Goal: Task Accomplishment & Management: Complete application form

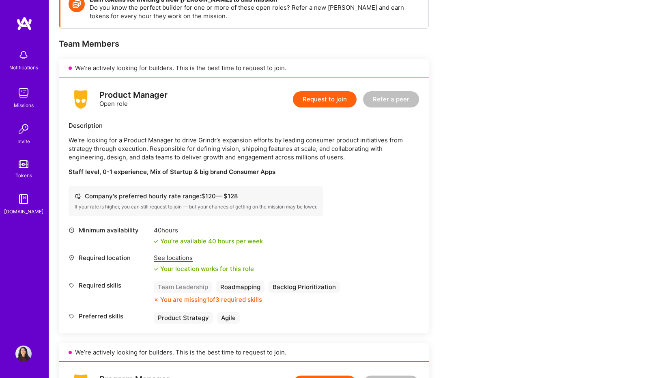
scroll to position [131, 0]
click at [303, 100] on button "Request to join" at bounding box center [325, 99] width 64 height 16
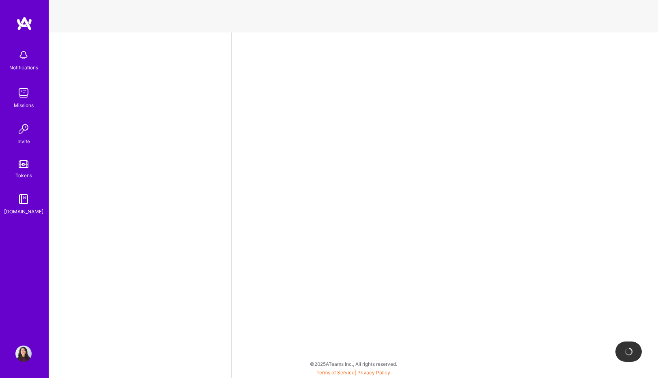
select select "US"
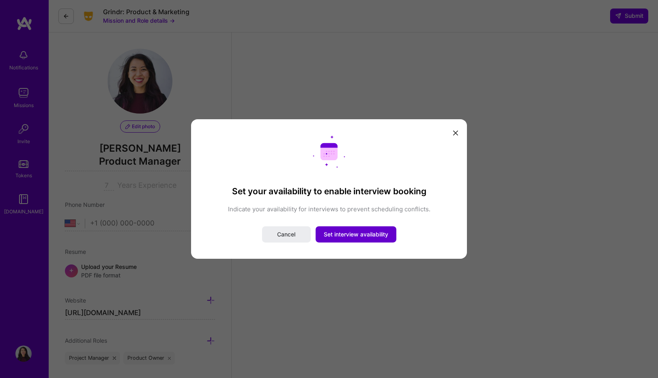
click at [334, 230] on button "Set interview availability" at bounding box center [356, 234] width 81 height 16
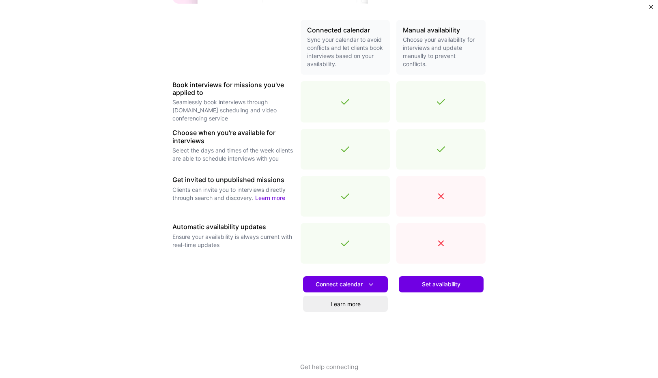
scroll to position [190, 0]
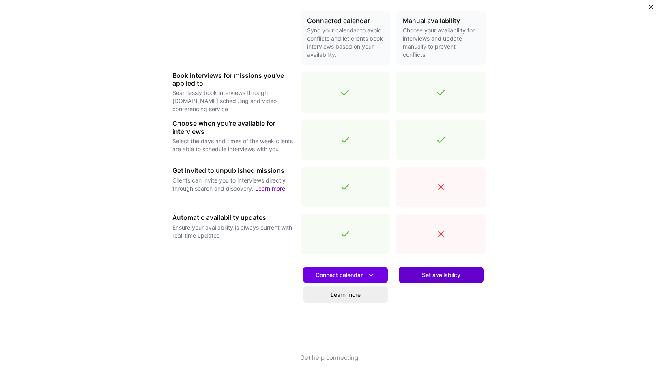
click at [438, 279] on button "Set availability" at bounding box center [441, 275] width 85 height 16
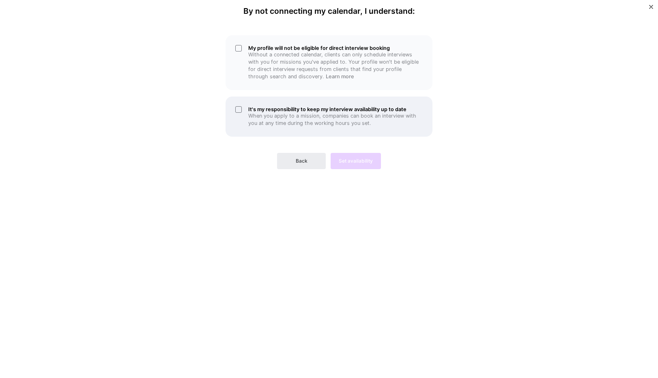
click at [249, 114] on p "When you apply to a mission, companies can book an interview with you at any ti…" at bounding box center [335, 119] width 174 height 15
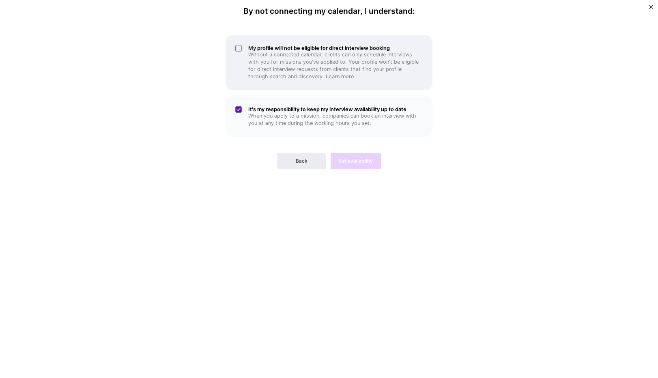
click at [237, 57] on div "My profile will not be eligible for direct interview booking Without a connecte…" at bounding box center [328, 62] width 207 height 55
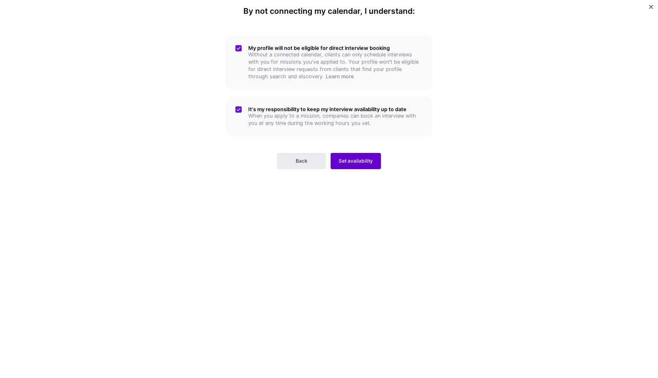
click at [341, 163] on span "Set availability" at bounding box center [356, 160] width 34 height 7
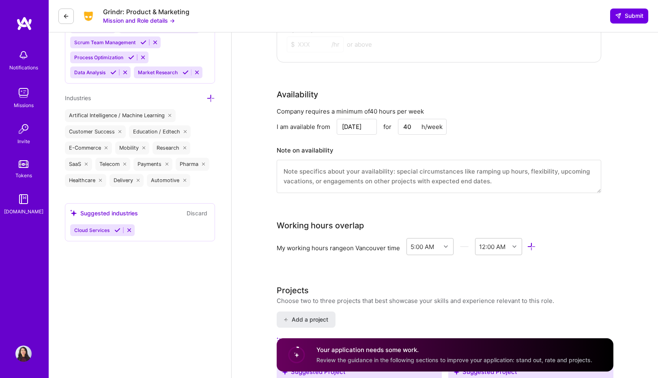
scroll to position [685, 0]
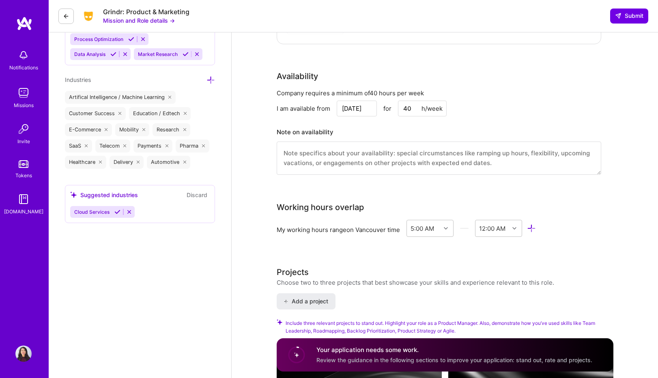
click at [390, 225] on div "My working hours range on Vancouver time" at bounding box center [338, 229] width 123 height 9
click at [535, 228] on icon at bounding box center [531, 228] width 9 height 9
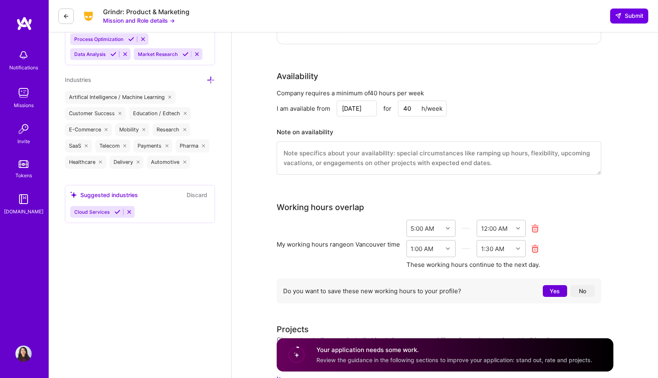
click at [535, 248] on icon at bounding box center [534, 248] width 9 height 9
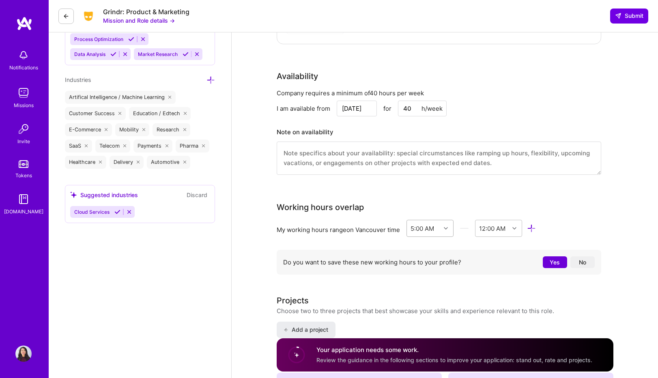
click at [444, 228] on div at bounding box center [446, 228] width 13 height 11
click at [424, 279] on div "1:00 AM" at bounding box center [429, 279] width 47 height 15
click at [490, 233] on div "End Time" at bounding box center [492, 228] width 34 height 16
click at [489, 289] on div "9:00 AM" at bounding box center [498, 291] width 47 height 15
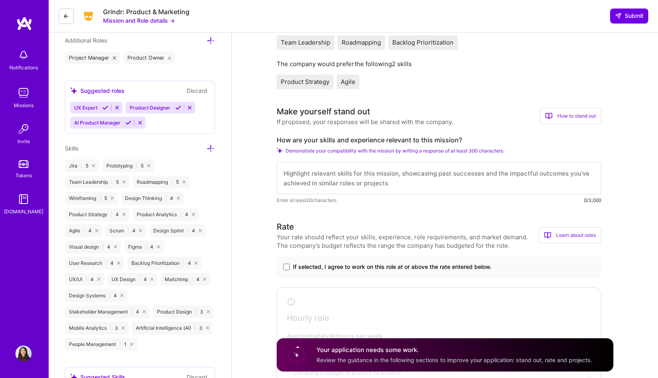
scroll to position [309, 0]
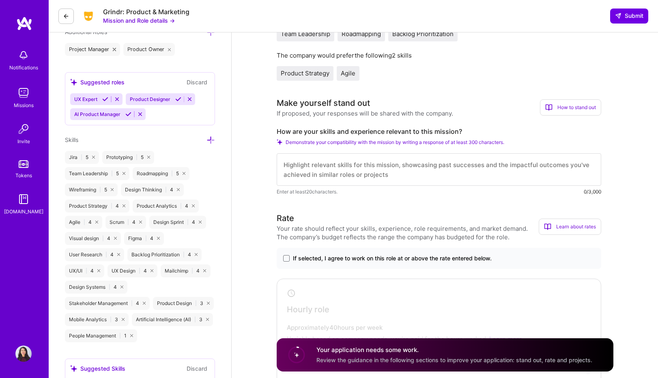
click at [384, 260] on span "If selected, I agree to work on this role at or above the rate entered below." at bounding box center [392, 258] width 199 height 8
click at [0, 0] on input "If selected, I agree to work on this role at or above the rate entered below." at bounding box center [0, 0] width 0 height 0
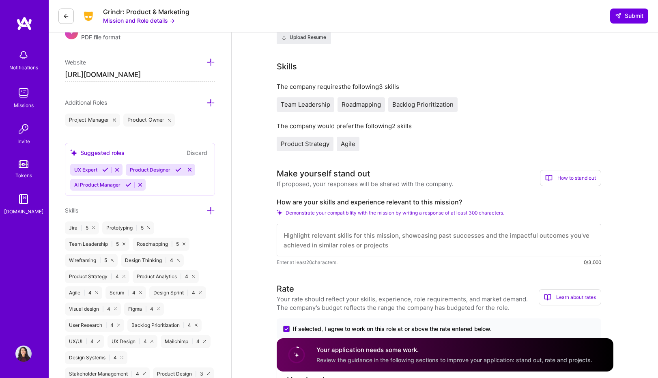
scroll to position [296, 0]
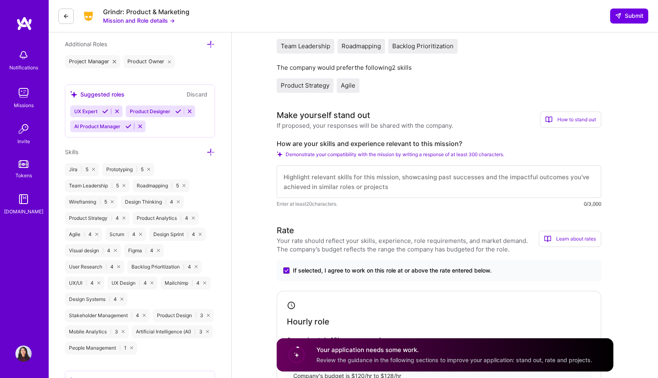
click at [150, 283] on icon at bounding box center [151, 282] width 3 height 3
click at [337, 155] on span "Demonstrate your compatibility with the mission by writing a response of at lea…" at bounding box center [395, 154] width 219 height 6
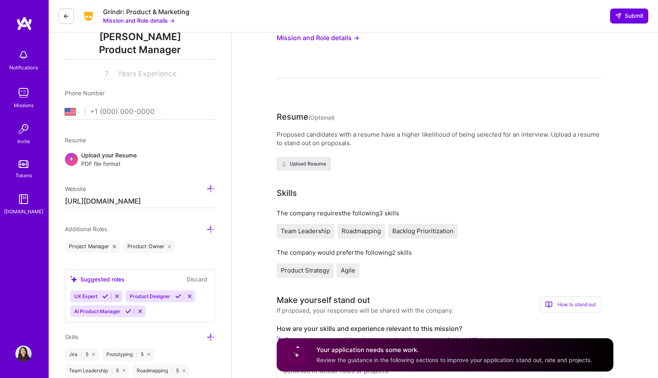
scroll to position [0, 0]
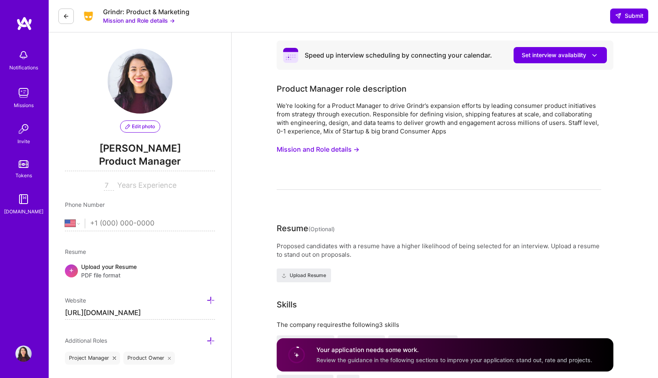
click at [337, 148] on button "Mission and Role details →" at bounding box center [318, 149] width 83 height 15
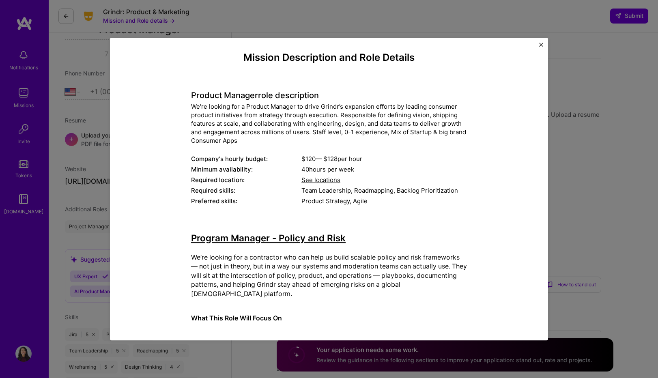
scroll to position [9, 0]
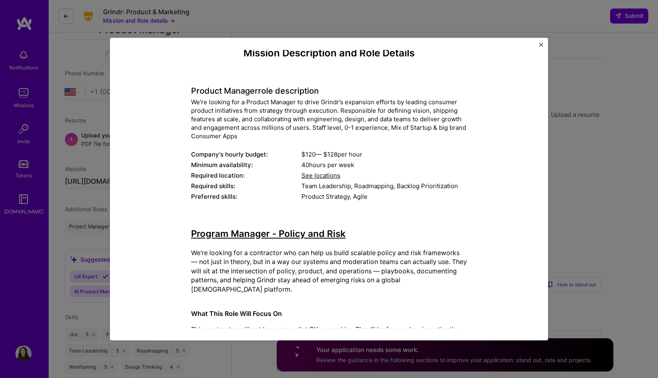
click at [314, 176] on span "See locations" at bounding box center [320, 176] width 39 height 8
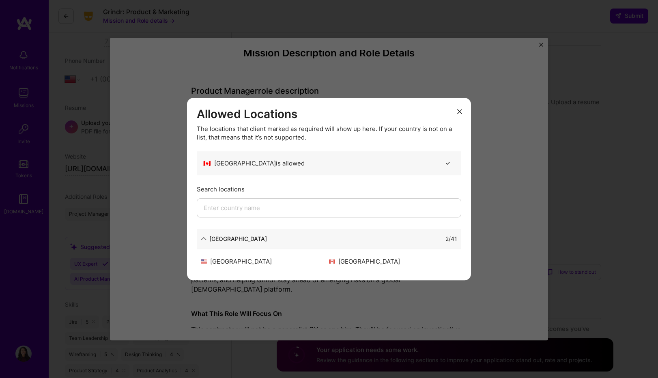
scroll to position [156, 0]
click at [267, 238] on div "2 / 41" at bounding box center [362, 238] width 190 height 9
click at [205, 235] on div "North America" at bounding box center [234, 238] width 66 height 9
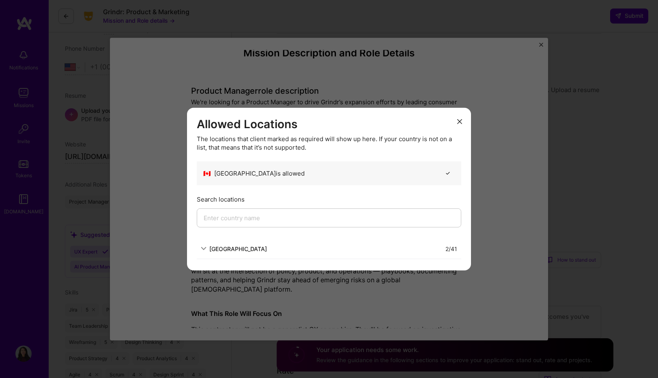
click at [204, 247] on icon "modal" at bounding box center [204, 249] width 6 height 6
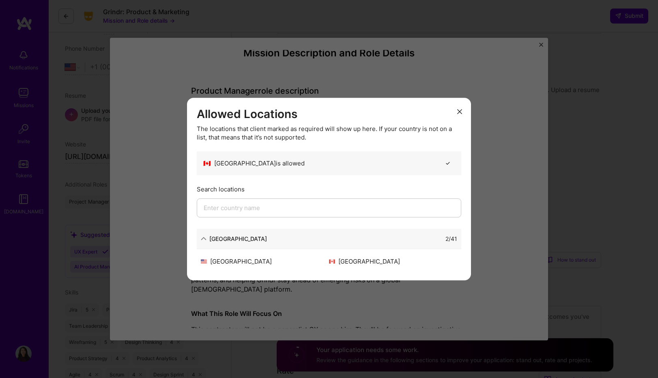
click at [204, 246] on div "North America 2 / 41" at bounding box center [329, 239] width 264 height 20
click at [243, 209] on input "modal" at bounding box center [329, 207] width 264 height 19
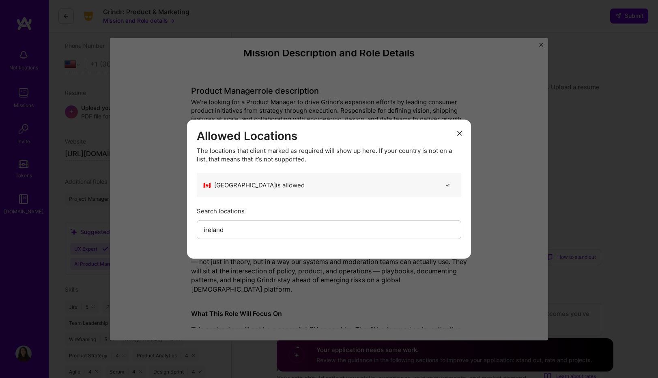
type input "ireland"
click at [254, 205] on div "Allowed Locations The locations that client marked as required will show up her…" at bounding box center [329, 189] width 264 height 120
click at [238, 229] on input "ireland" at bounding box center [329, 229] width 264 height 19
click at [283, 198] on div "Allowed Locations The locations that client marked as required will show up her…" at bounding box center [329, 189] width 264 height 120
click at [459, 131] on icon "modal" at bounding box center [459, 133] width 5 height 5
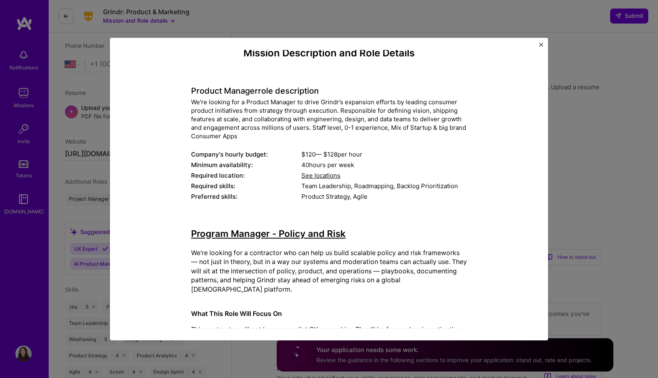
click at [324, 177] on span "See locations" at bounding box center [320, 176] width 39 height 8
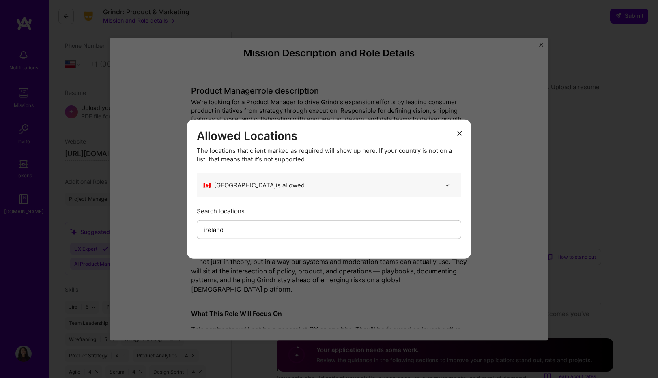
scroll to position [176, 0]
click at [328, 184] on div "🇨🇦 Canada is allowed" at bounding box center [329, 185] width 264 height 24
click at [245, 234] on input "ireland" at bounding box center [329, 229] width 264 height 19
type input "\"
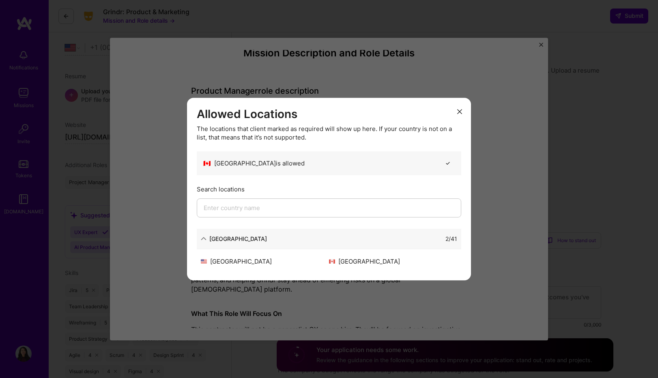
click at [269, 245] on div "North America 2 / 41" at bounding box center [329, 239] width 264 height 20
click at [206, 236] on div "North America" at bounding box center [234, 238] width 66 height 9
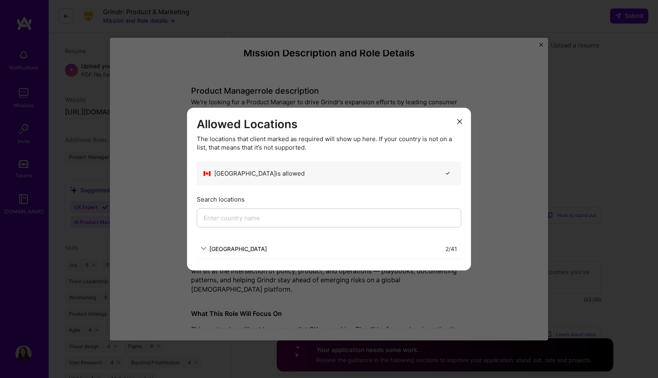
click at [204, 245] on div "North America" at bounding box center [234, 248] width 66 height 9
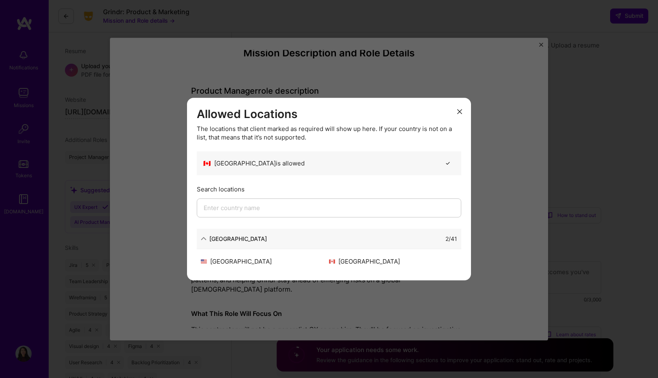
click at [457, 109] on button "modal" at bounding box center [460, 110] width 10 height 13
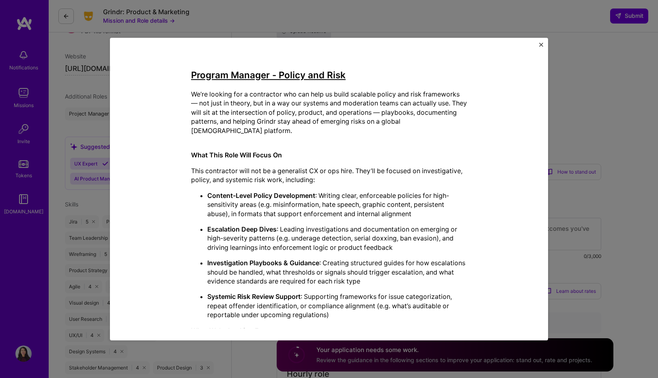
scroll to position [0, 0]
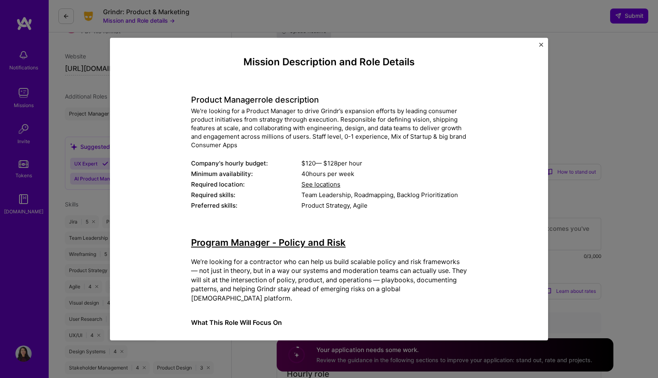
click at [335, 185] on span "See locations" at bounding box center [320, 185] width 39 height 8
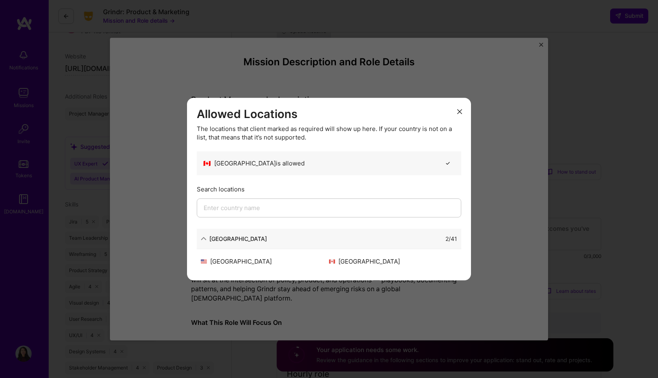
click at [459, 109] on icon "modal" at bounding box center [459, 111] width 5 height 5
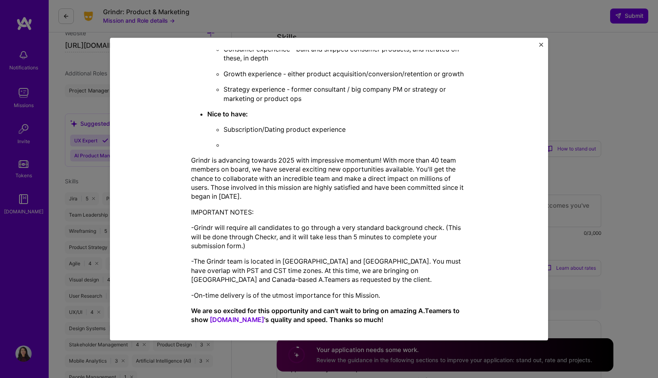
scroll to position [277, 0]
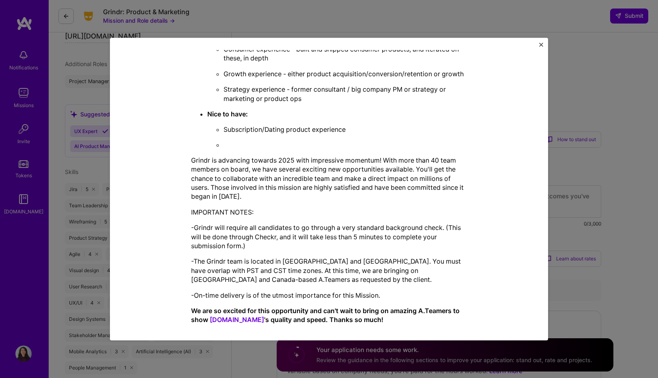
click at [540, 43] on img "Close" at bounding box center [541, 45] width 4 height 4
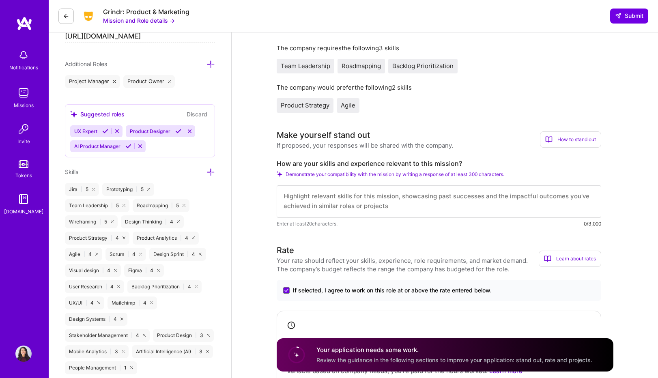
scroll to position [0, 0]
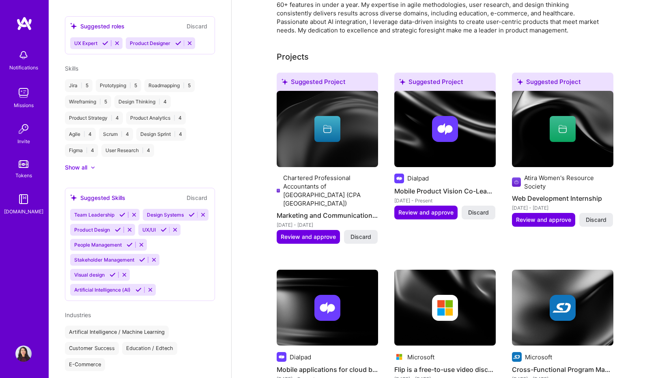
scroll to position [348, 0]
click at [119, 211] on icon at bounding box center [122, 214] width 6 height 6
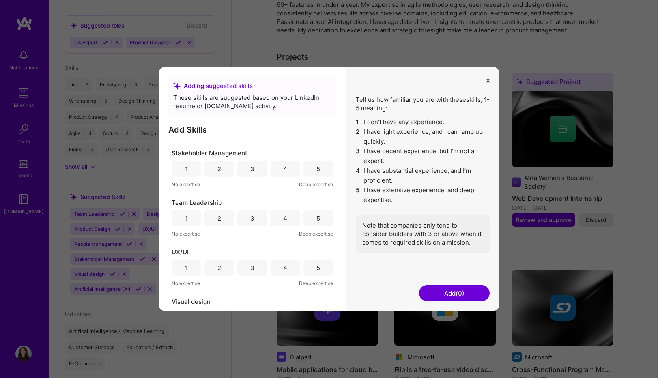
scroll to position [188, 0]
click at [286, 170] on div "4" at bounding box center [286, 171] width 30 height 16
click at [303, 219] on div "5" at bounding box center [318, 221] width 30 height 16
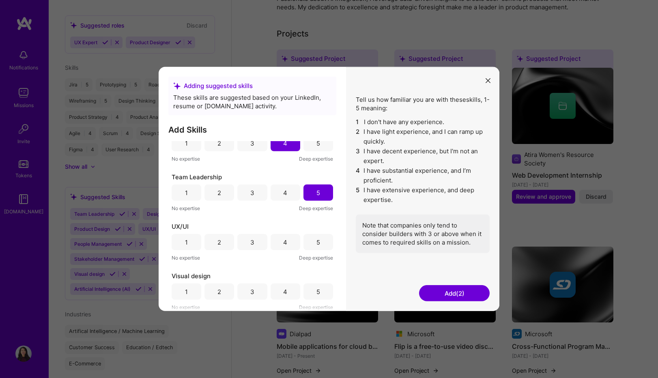
scroll to position [286, 0]
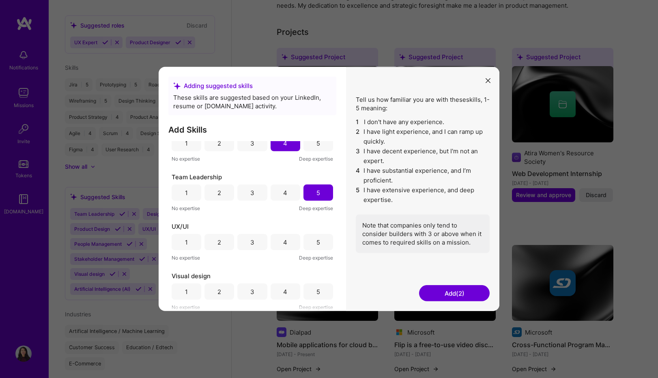
click at [280, 245] on div "4" at bounding box center [286, 242] width 30 height 16
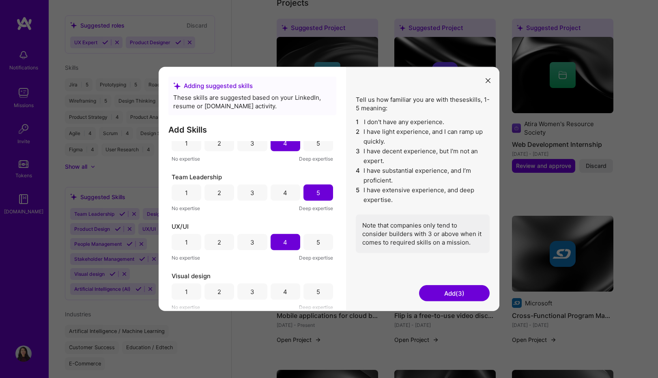
scroll to position [333, 0]
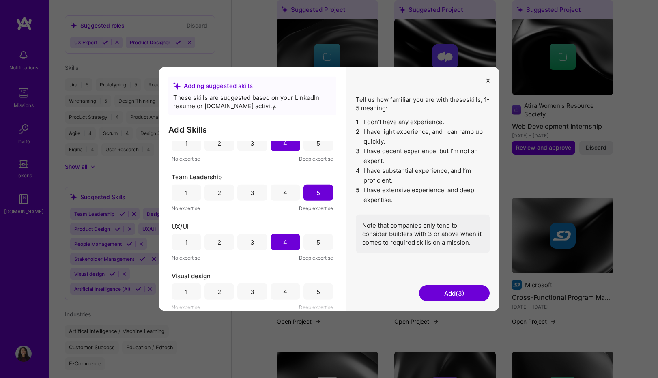
click at [287, 288] on div "4" at bounding box center [286, 291] width 30 height 16
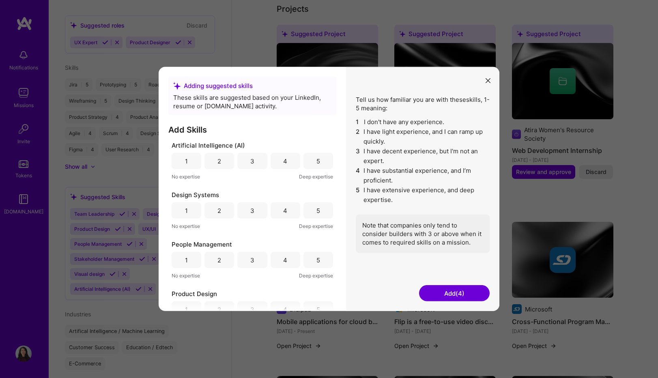
scroll to position [303, 0]
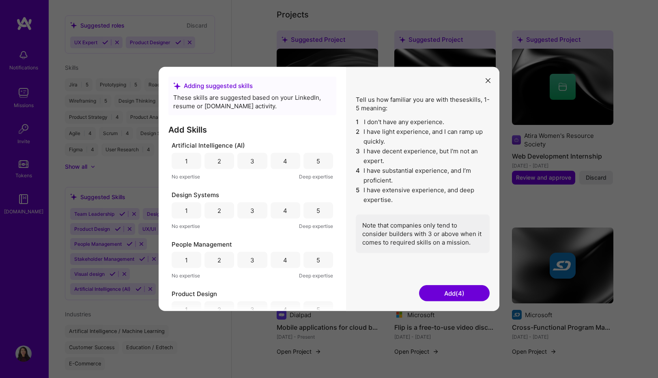
click at [195, 258] on div "1" at bounding box center [187, 260] width 30 height 16
click at [250, 213] on div "3" at bounding box center [252, 210] width 4 height 9
click at [275, 206] on div "4" at bounding box center [286, 210] width 30 height 16
click at [247, 156] on div "3" at bounding box center [252, 161] width 30 height 16
click at [429, 294] on button "Add (7)" at bounding box center [454, 293] width 71 height 16
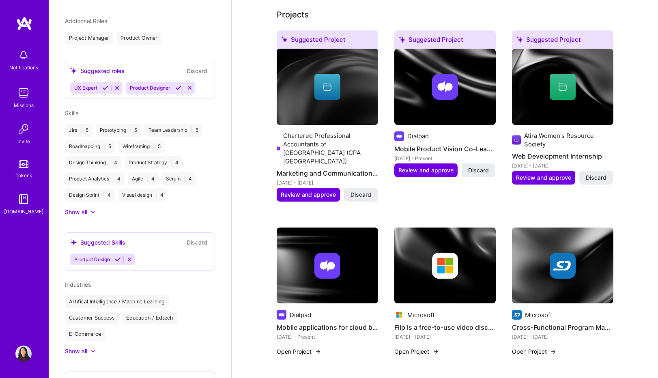
scroll to position [348, 0]
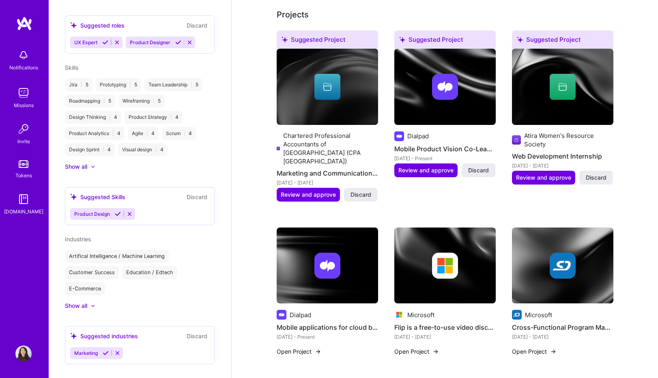
click at [117, 211] on icon at bounding box center [118, 214] width 6 height 6
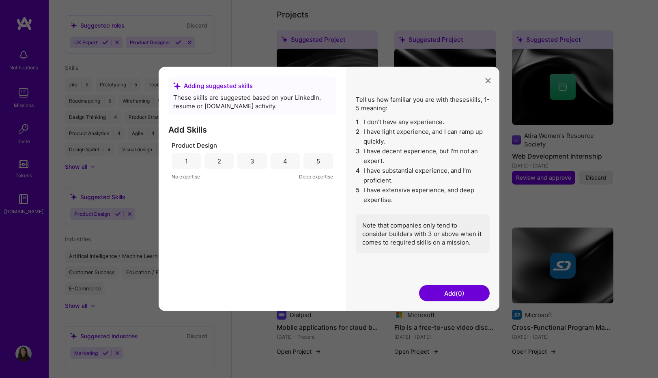
click at [257, 163] on div "3" at bounding box center [252, 161] width 30 height 16
click at [439, 299] on button "Add (1)" at bounding box center [454, 293] width 71 height 16
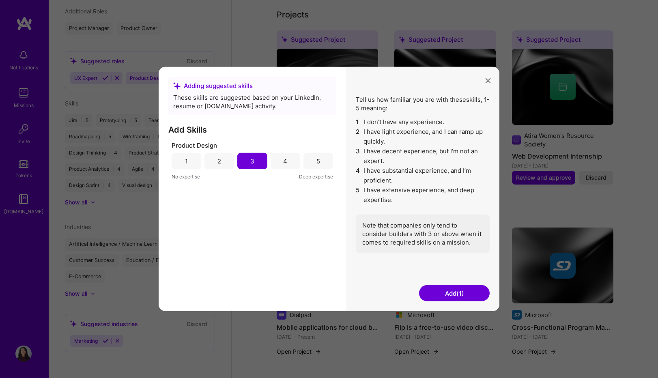
scroll to position [302, 0]
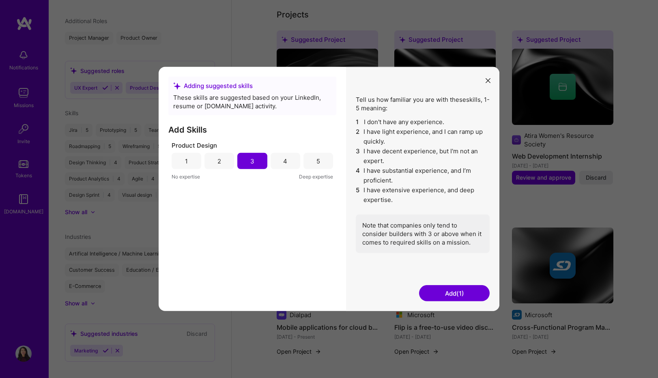
click at [440, 296] on button "Add (1)" at bounding box center [454, 293] width 71 height 16
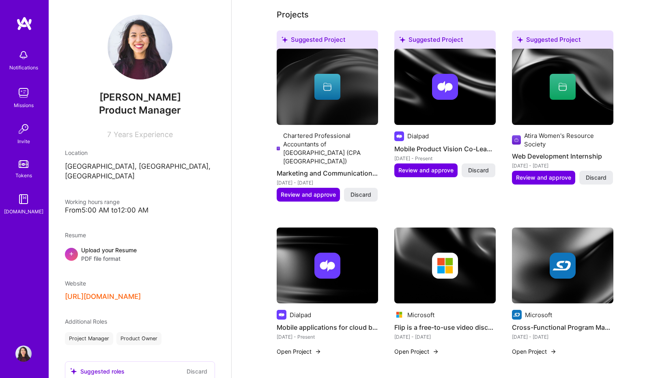
scroll to position [2, 0]
click at [105, 198] on span "Working hours range" at bounding box center [92, 201] width 55 height 7
click at [111, 166] on p "Vancouver, BC, Canada" at bounding box center [140, 170] width 150 height 19
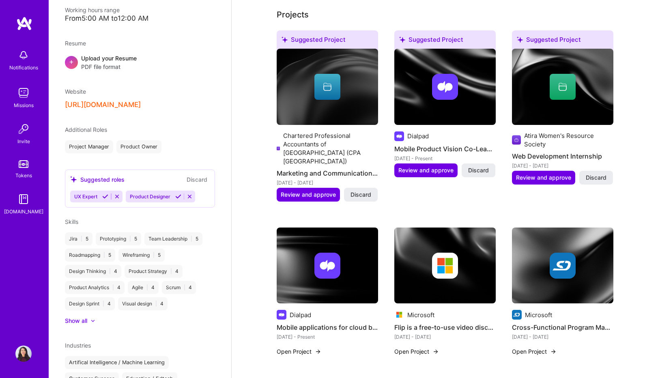
scroll to position [0, 0]
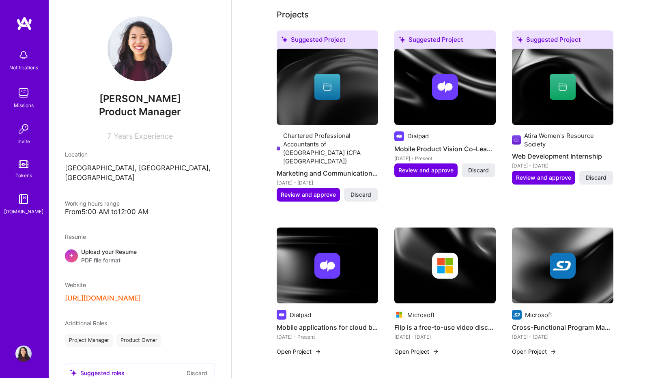
click at [120, 164] on p "Vancouver, BC, Canada" at bounding box center [140, 172] width 150 height 19
click at [21, 352] on img at bounding box center [23, 354] width 16 height 16
click at [21, 351] on img at bounding box center [23, 354] width 16 height 16
click at [142, 34] on img at bounding box center [139, 48] width 65 height 65
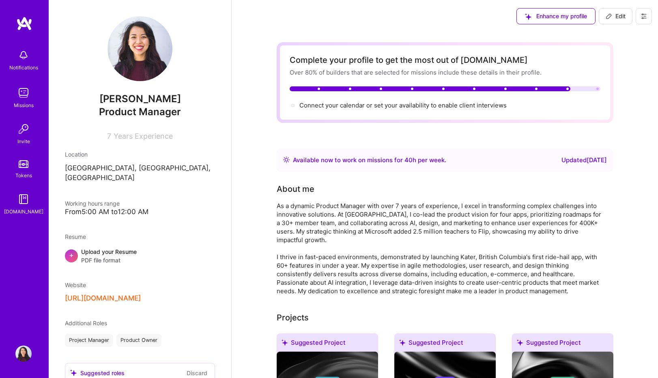
click at [550, 14] on span "Enhance my profile" at bounding box center [556, 16] width 62 height 8
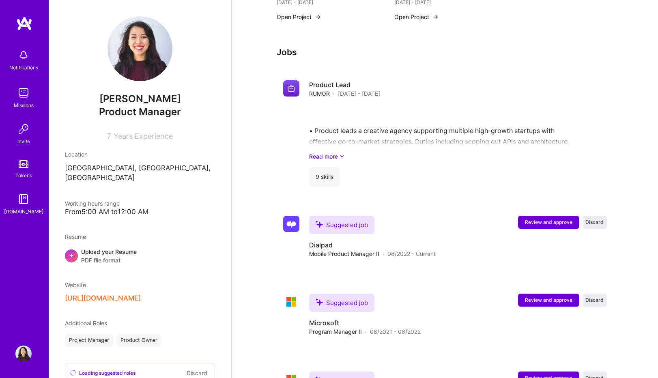
scroll to position [1037, 0]
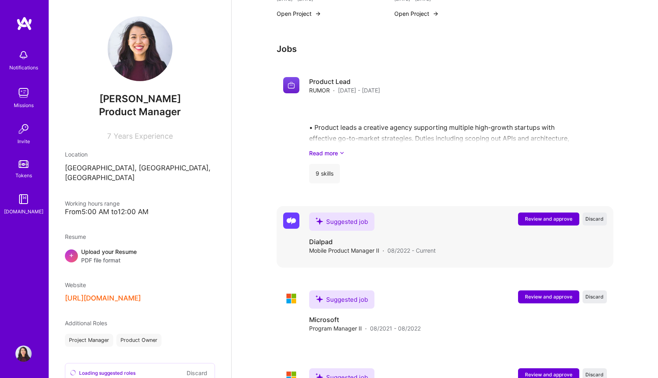
click at [531, 215] on span "Review and approve" at bounding box center [548, 218] width 47 height 7
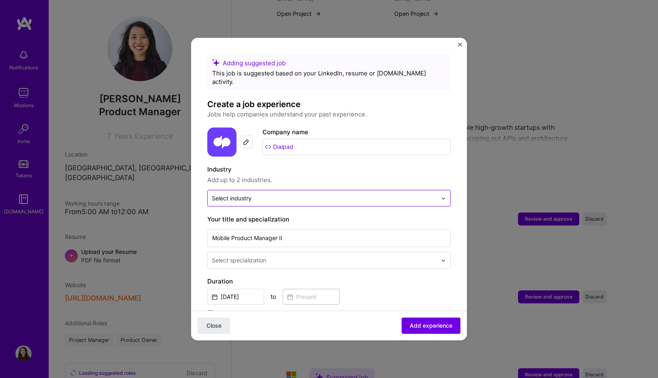
click at [425, 194] on input "text" at bounding box center [324, 198] width 225 height 9
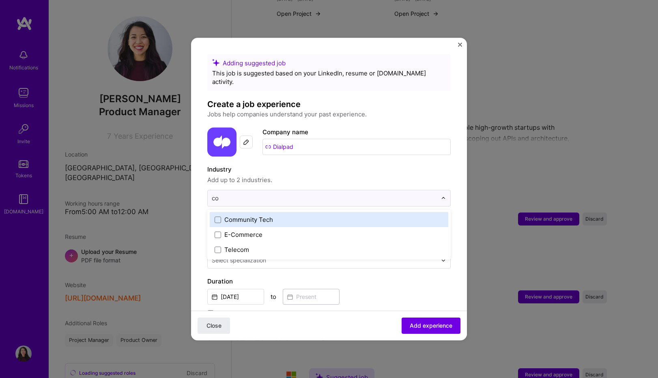
type input "c"
type input "f"
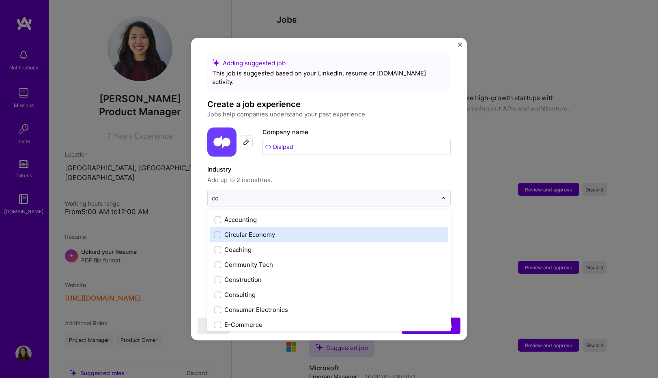
type input "c"
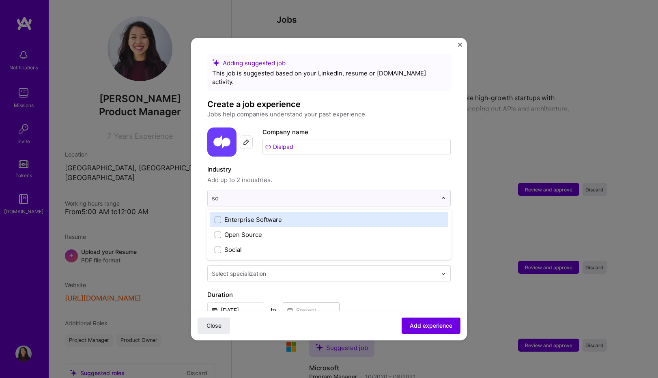
type input "sof"
click at [220, 217] on span at bounding box center [218, 220] width 6 height 6
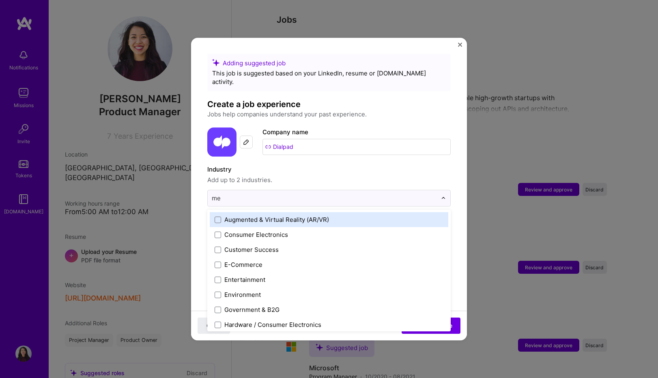
type input "m"
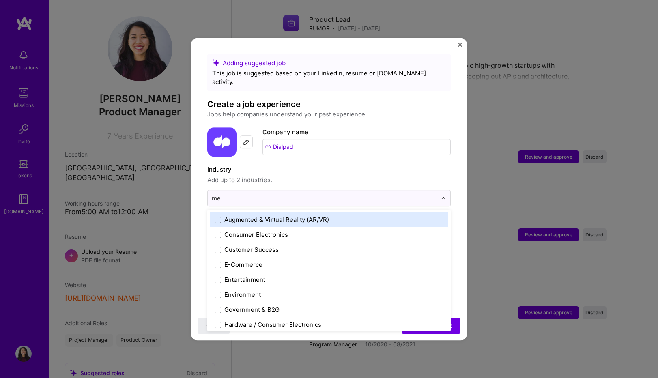
type input "m"
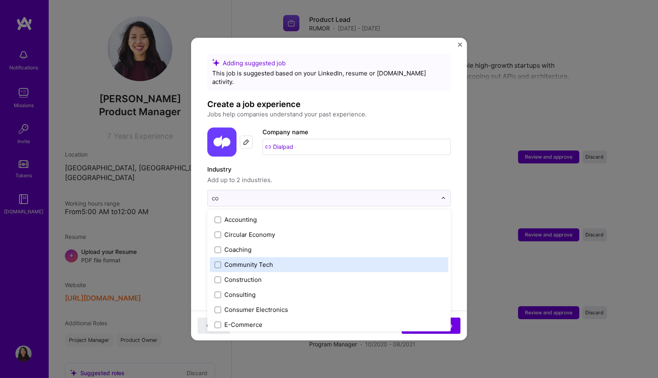
type input "c"
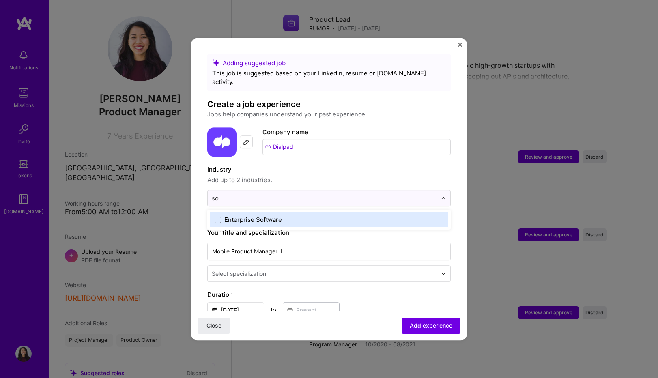
type input "s"
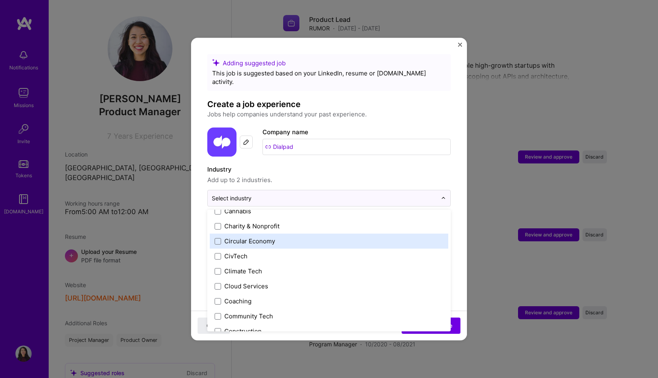
scroll to position [419, 0]
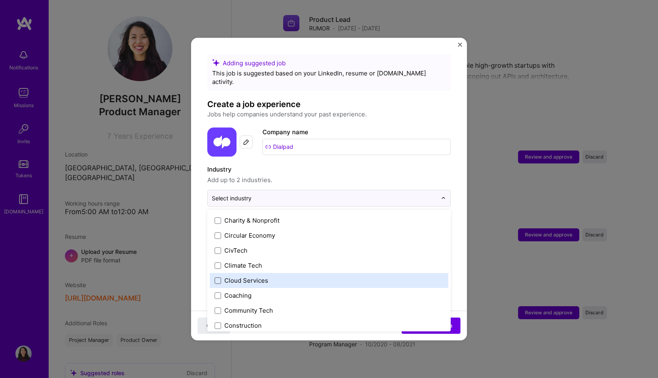
click at [216, 277] on span at bounding box center [218, 280] width 6 height 6
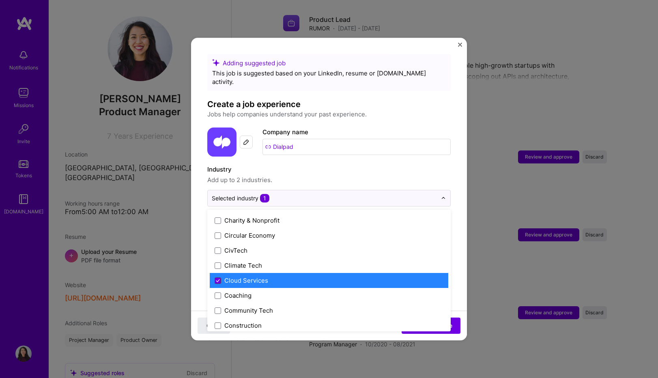
click at [215, 277] on span at bounding box center [218, 280] width 6 height 6
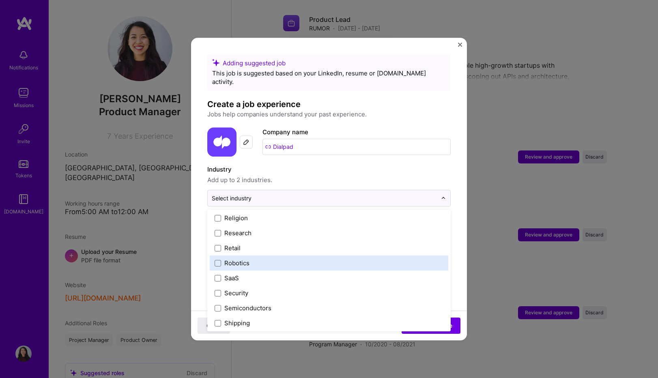
scroll to position [1561, 0]
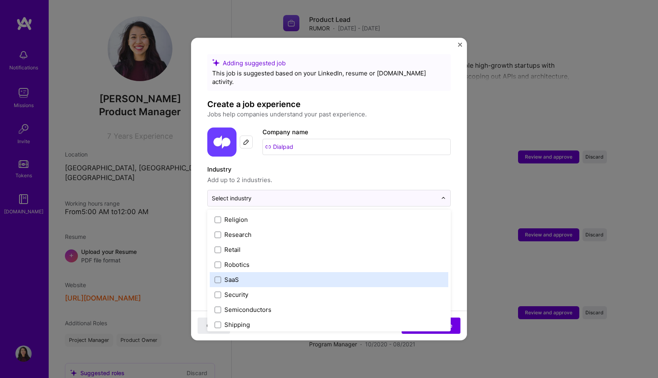
click at [215, 277] on span at bounding box center [218, 280] width 6 height 6
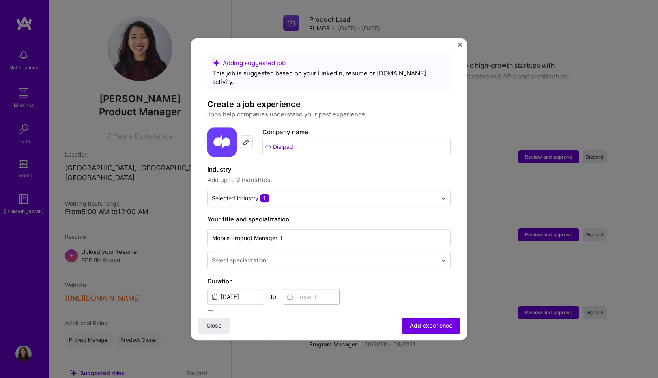
click at [314, 331] on div "Close Add experience" at bounding box center [329, 326] width 276 height 30
click at [303, 194] on input "text" at bounding box center [324, 198] width 225 height 9
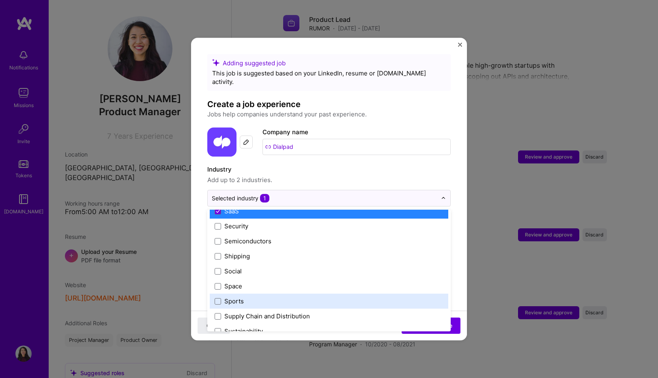
scroll to position [1643, 0]
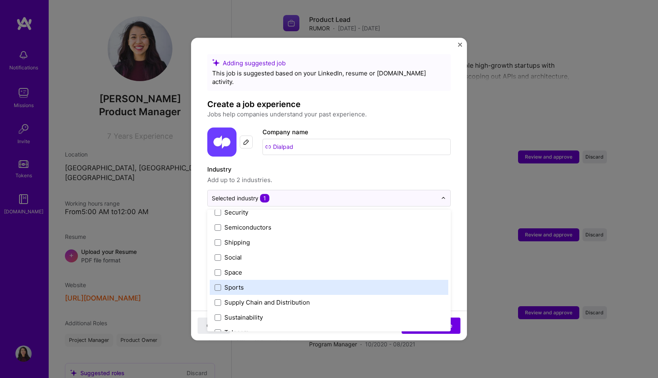
click at [197, 279] on form "Adding suggested job This job is suggested based on your LinkedIn, resume or A.…" at bounding box center [329, 356] width 276 height 604
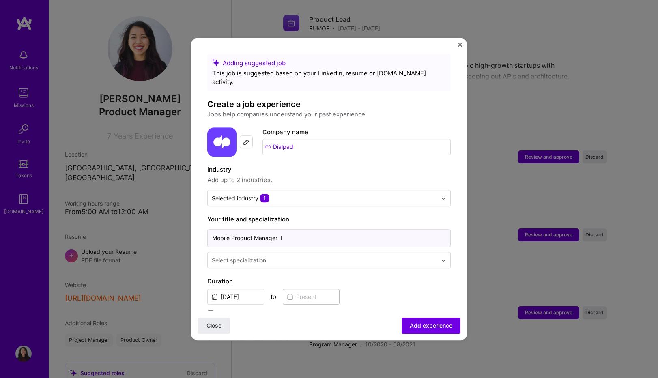
drag, startPoint x: 232, startPoint y: 228, endPoint x: 209, endPoint y: 228, distance: 22.3
click at [210, 229] on input "Mobile Product Manager II" at bounding box center [328, 238] width 243 height 18
type input "Product Manager II"
click at [195, 244] on form "Adding suggested job This job is suggested based on your LinkedIn, resume or A.…" at bounding box center [329, 356] width 276 height 604
click at [220, 256] on div "Select specialization" at bounding box center [239, 260] width 54 height 9
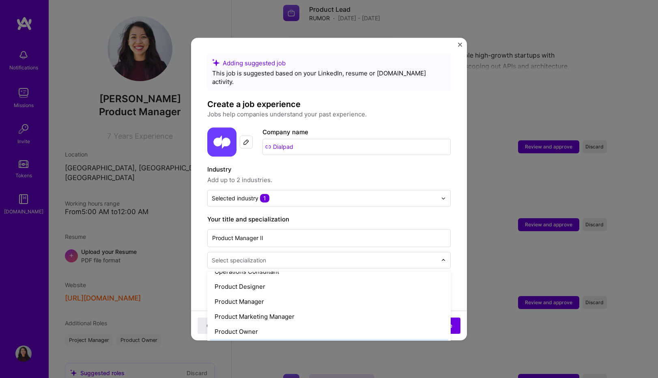
scroll to position [730, 0]
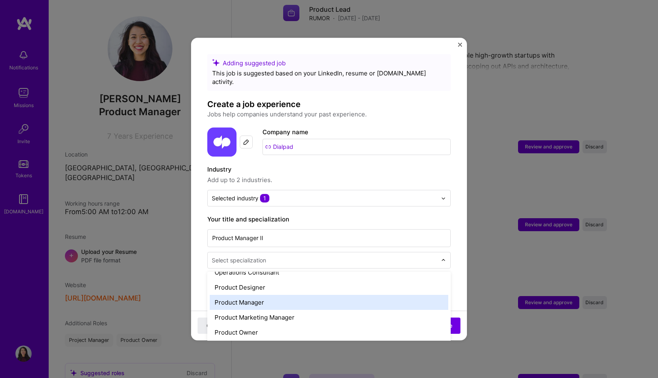
click at [219, 298] on div "Product Manager" at bounding box center [329, 302] width 238 height 15
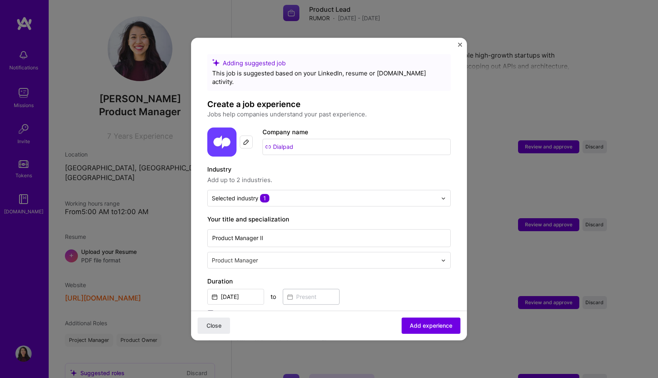
click at [197, 277] on form "Adding suggested job This job is suggested based on your LinkedIn, resume or A.…" at bounding box center [329, 356] width 276 height 604
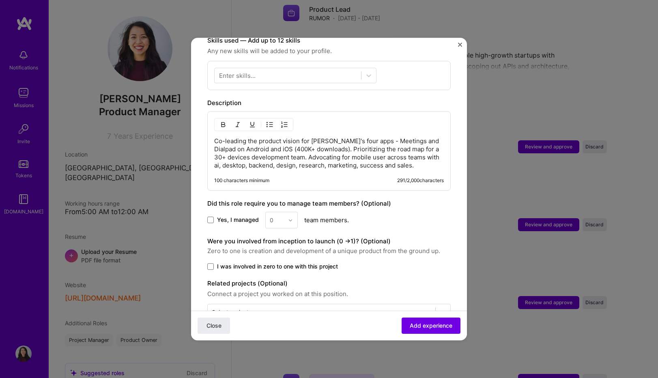
scroll to position [309, 0]
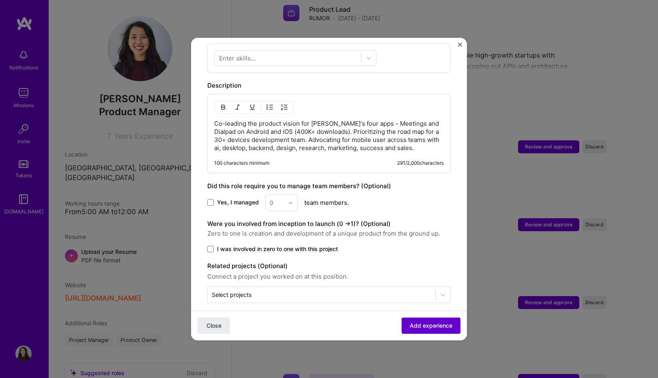
click at [423, 324] on span "Add experience" at bounding box center [431, 326] width 43 height 8
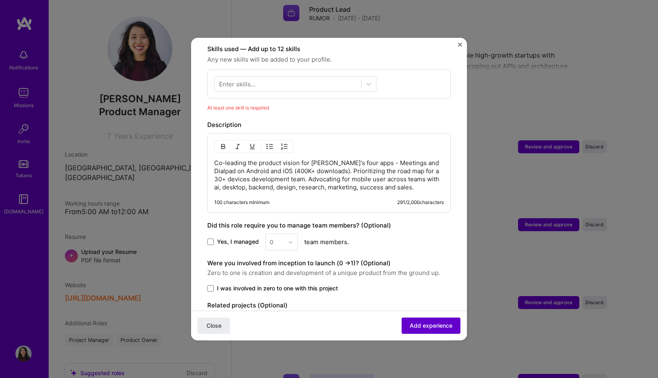
scroll to position [281, 0]
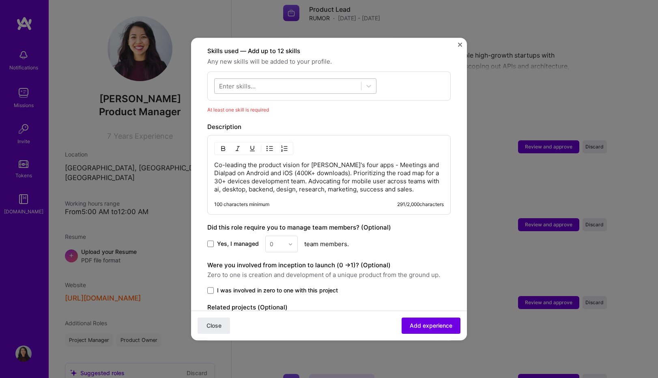
click at [274, 81] on div at bounding box center [288, 85] width 146 height 13
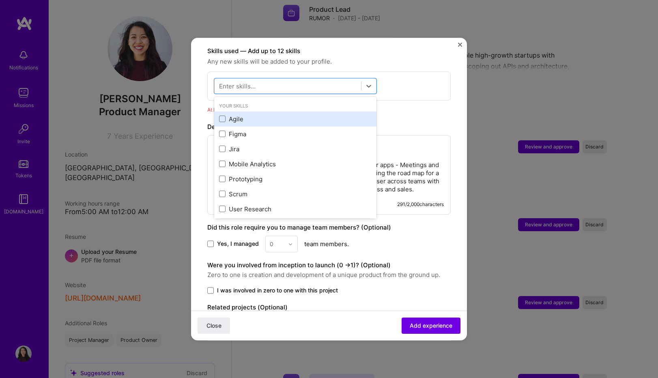
click at [226, 115] on div "Agile" at bounding box center [295, 119] width 152 height 9
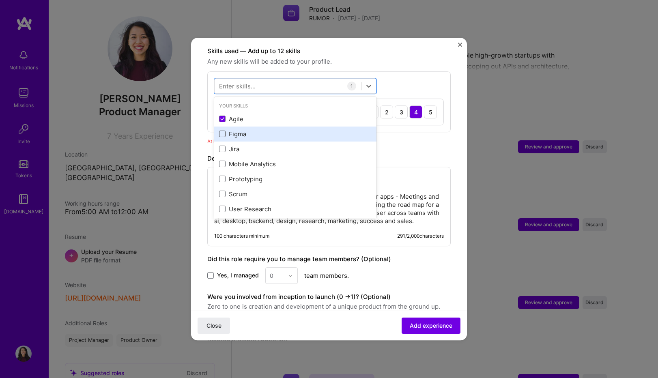
click at [223, 131] on span at bounding box center [222, 134] width 6 height 6
click at [0, 0] on input "checkbox" at bounding box center [0, 0] width 0 height 0
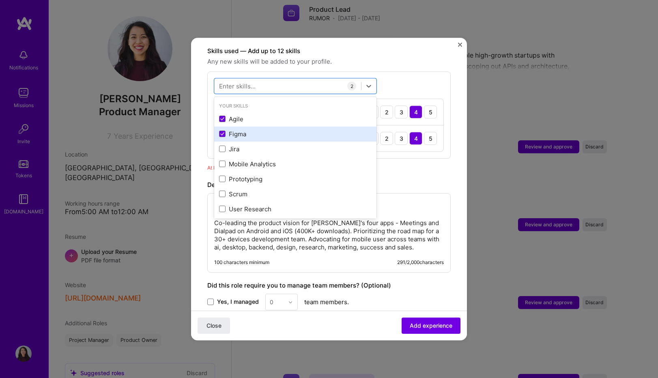
click at [221, 131] on div "Figma" at bounding box center [295, 134] width 162 height 15
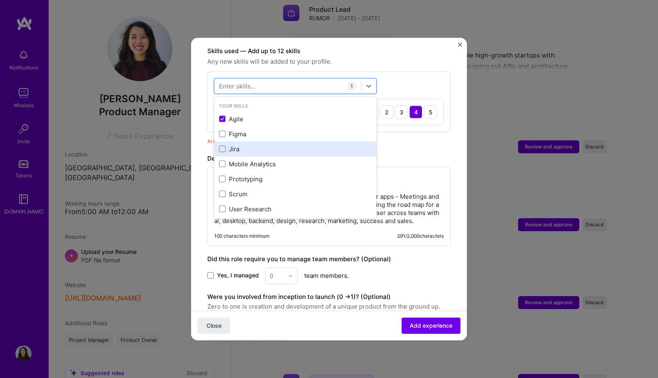
click at [221, 146] on label at bounding box center [222, 149] width 6 height 6
click at [0, 0] on input "checkbox" at bounding box center [0, 0] width 0 height 0
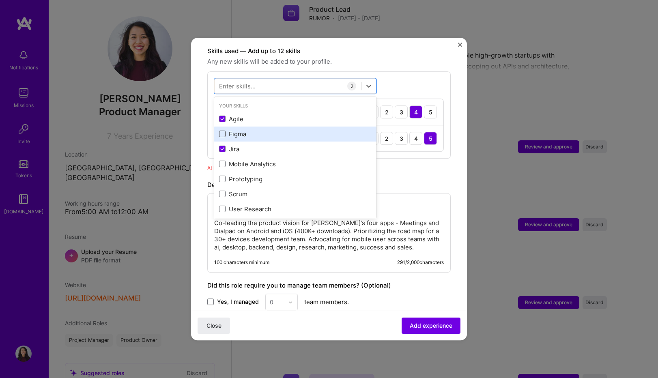
click at [221, 131] on span at bounding box center [222, 134] width 6 height 6
click at [0, 0] on input "checkbox" at bounding box center [0, 0] width 0 height 0
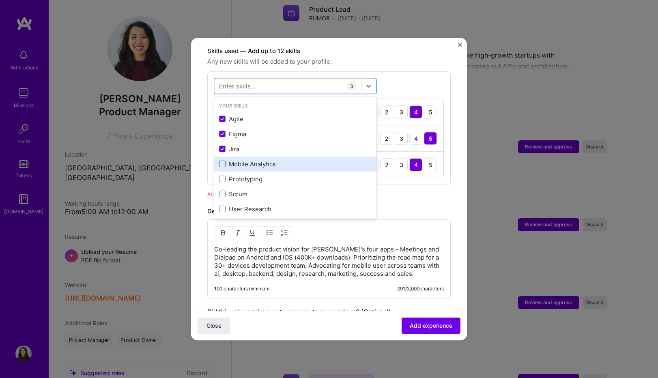
click at [221, 161] on span at bounding box center [222, 164] width 6 height 6
click at [0, 0] on input "checkbox" at bounding box center [0, 0] width 0 height 0
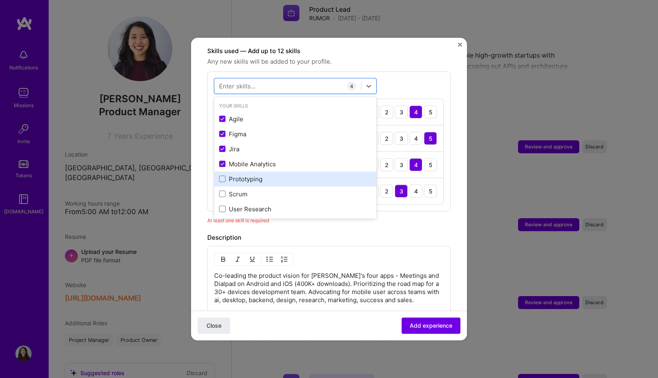
click at [219, 175] on div "Prototyping" at bounding box center [295, 179] width 152 height 9
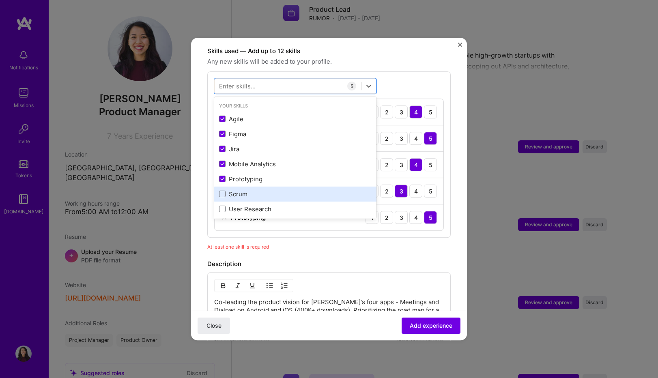
click at [218, 187] on div "Scrum" at bounding box center [295, 194] width 162 height 15
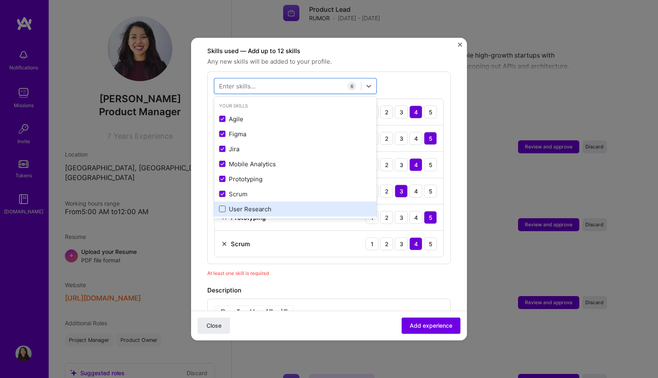
click at [219, 206] on span at bounding box center [222, 209] width 6 height 6
click at [0, 0] on input "checkbox" at bounding box center [0, 0] width 0 height 0
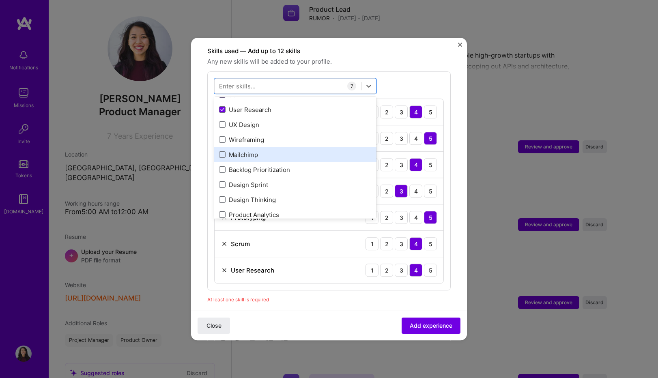
scroll to position [88, 0]
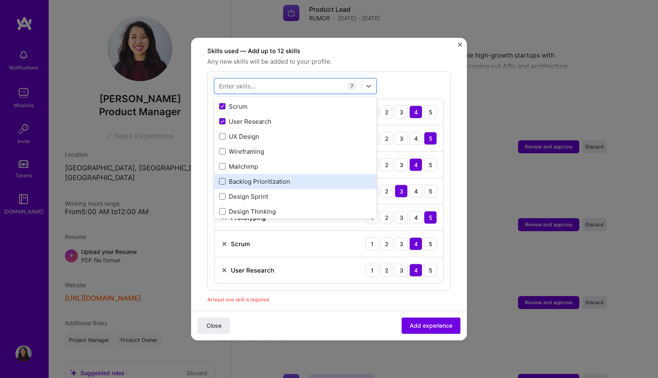
click at [220, 178] on span at bounding box center [222, 181] width 6 height 6
click at [0, 0] on input "checkbox" at bounding box center [0, 0] width 0 height 0
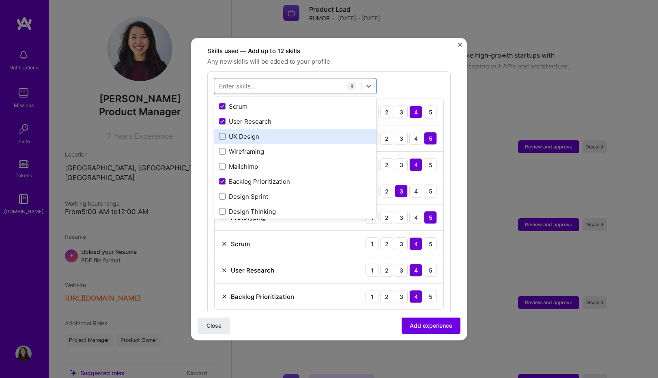
click at [223, 133] on div "UX Design" at bounding box center [295, 136] width 162 height 15
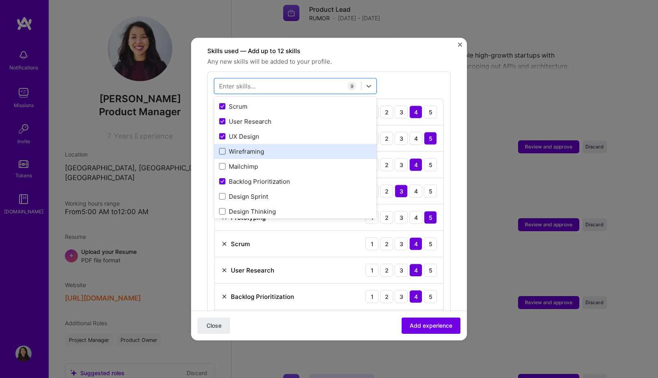
click at [221, 148] on span at bounding box center [222, 151] width 6 height 6
click at [0, 0] on input "checkbox" at bounding box center [0, 0] width 0 height 0
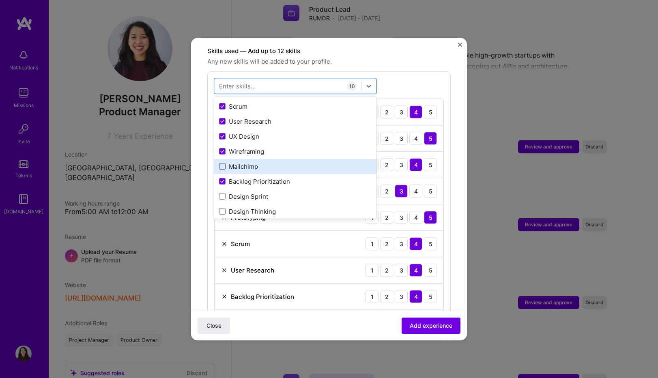
click at [220, 163] on span at bounding box center [222, 166] width 6 height 6
click at [0, 0] on input "checkbox" at bounding box center [0, 0] width 0 height 0
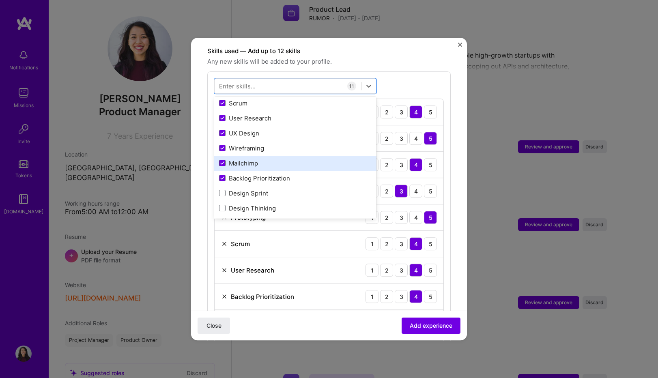
click at [220, 162] on icon at bounding box center [222, 163] width 4 height 3
click at [0, 0] on input "checkbox" at bounding box center [0, 0] width 0 height 0
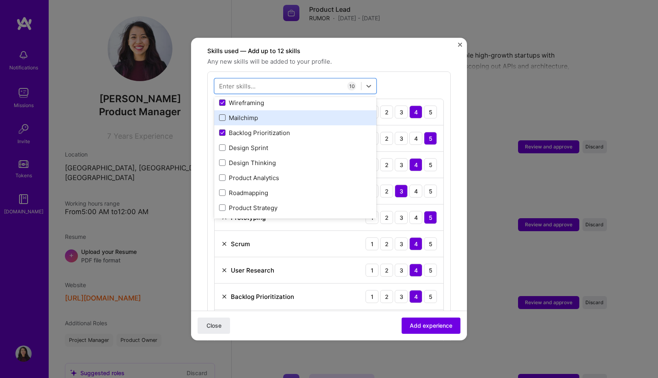
scroll to position [138, 0]
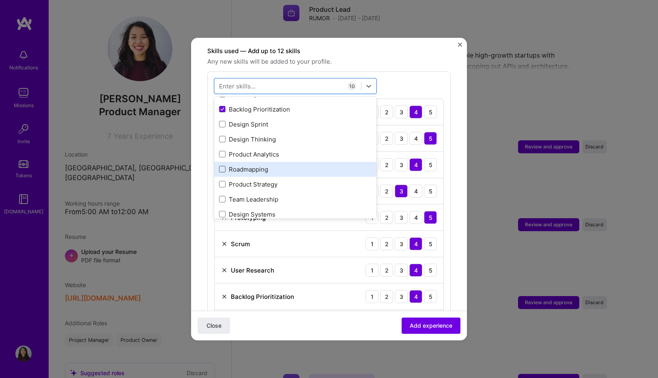
click at [221, 166] on span at bounding box center [222, 169] width 6 height 6
click at [0, 0] on input "checkbox" at bounding box center [0, 0] width 0 height 0
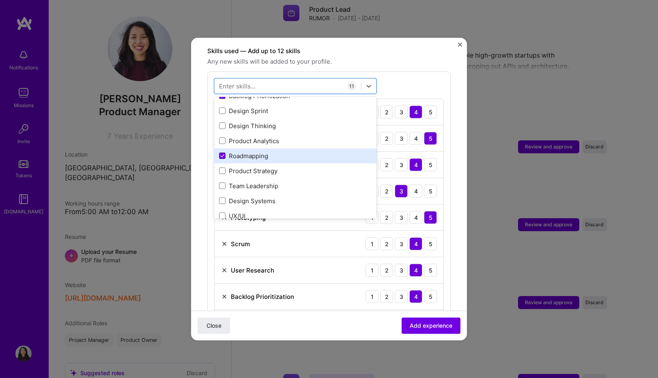
click at [221, 167] on div "Product Strategy" at bounding box center [295, 171] width 152 height 9
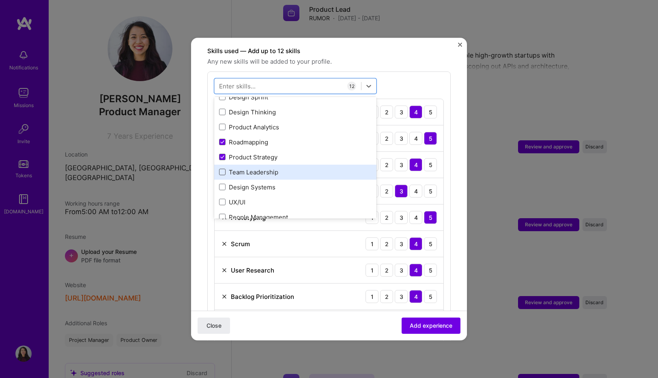
click at [222, 169] on span at bounding box center [222, 172] width 6 height 6
click at [0, 0] on input "checkbox" at bounding box center [0, 0] width 0 height 0
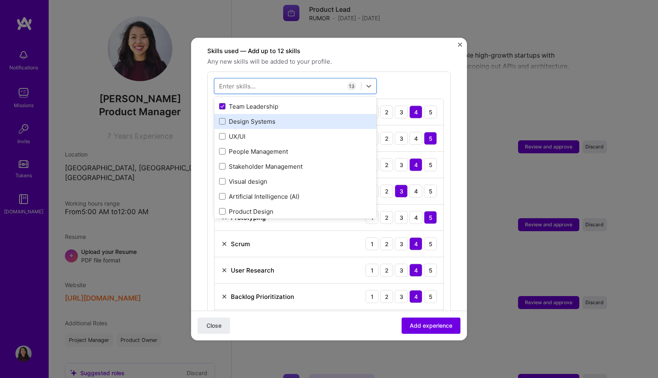
scroll to position [260, 0]
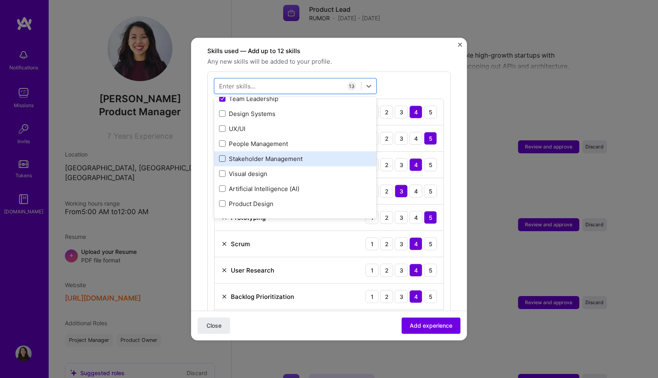
click at [220, 156] on span at bounding box center [222, 159] width 6 height 6
click at [0, 0] on input "checkbox" at bounding box center [0, 0] width 0 height 0
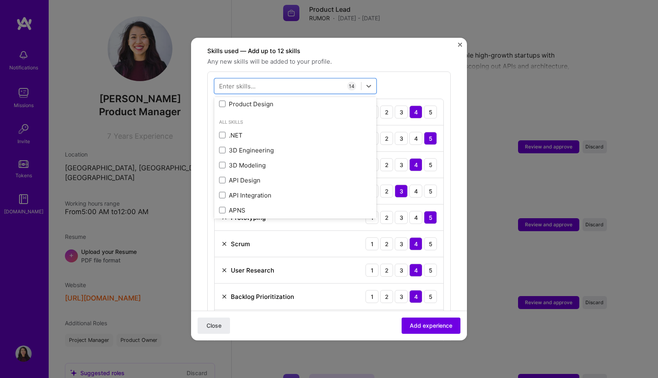
scroll to position [366, 0]
click at [408, 77] on div "option Stakeholder Management, selected. option Product Design focused, 0 of 2.…" at bounding box center [328, 273] width 243 height 404
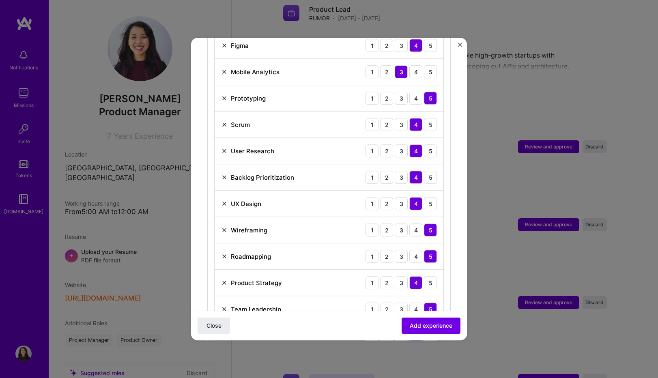
scroll to position [697, 0]
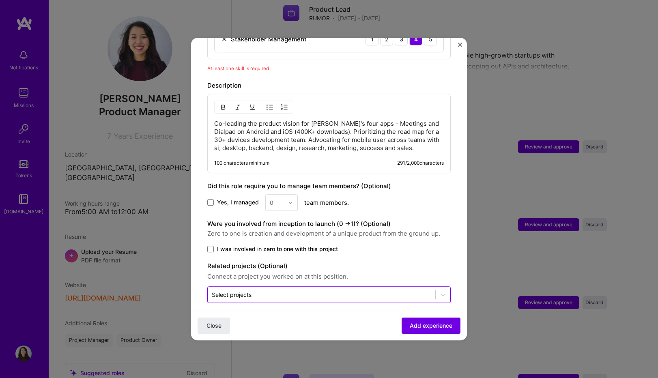
click at [277, 287] on div "Select projects" at bounding box center [322, 295] width 228 height 16
click at [406, 322] on button "Add experience" at bounding box center [430, 326] width 59 height 16
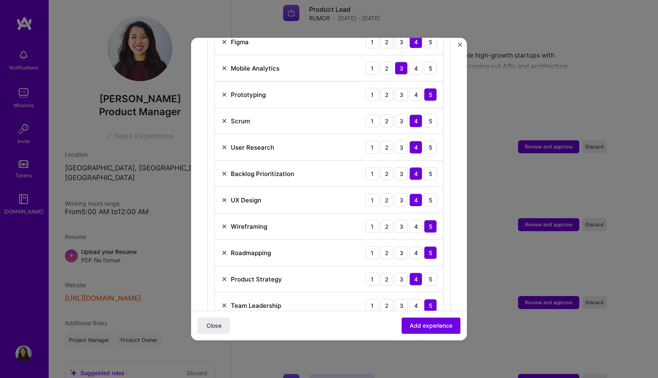
scroll to position [406, 0]
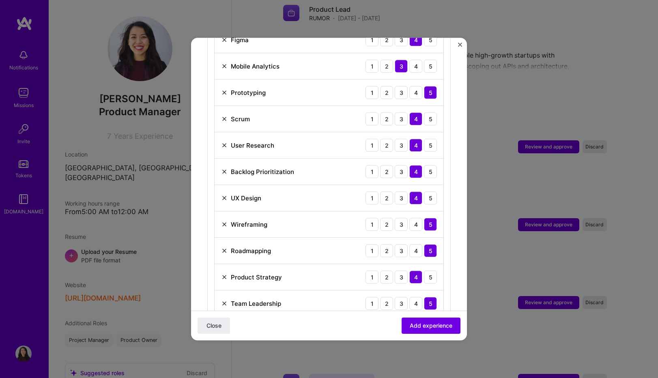
click at [223, 195] on img at bounding box center [224, 198] width 6 height 6
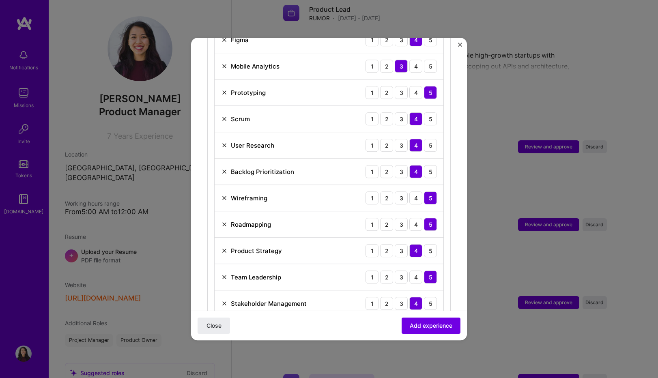
click at [224, 116] on img at bounding box center [224, 119] width 6 height 6
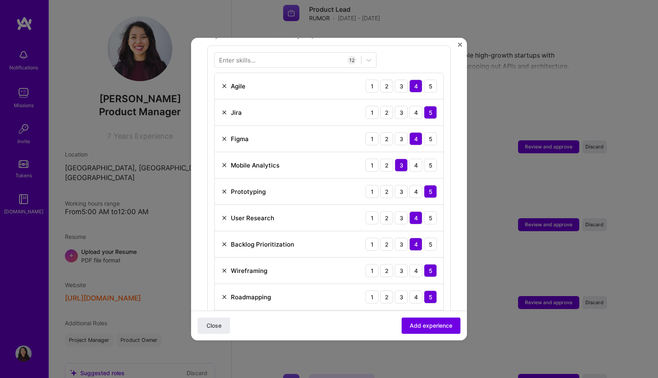
scroll to position [305, 0]
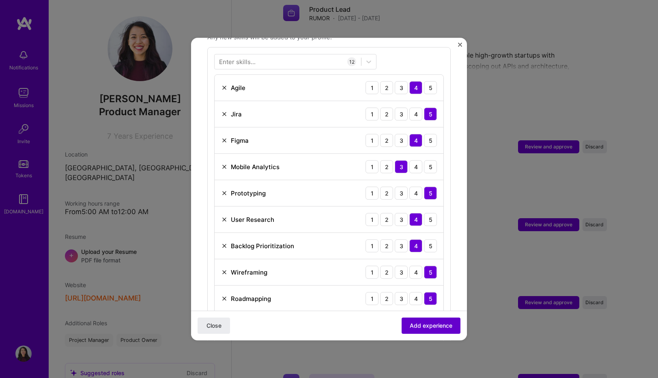
click at [407, 320] on button "Add experience" at bounding box center [430, 326] width 59 height 16
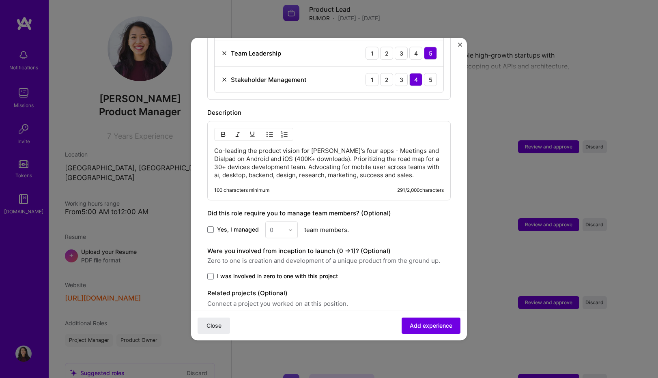
scroll to position [631, 0]
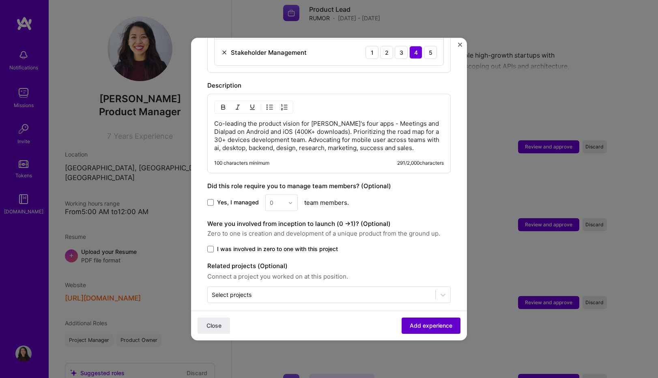
click at [418, 328] on span "Add experience" at bounding box center [431, 326] width 43 height 8
click at [458, 44] on img "Close" at bounding box center [460, 45] width 4 height 4
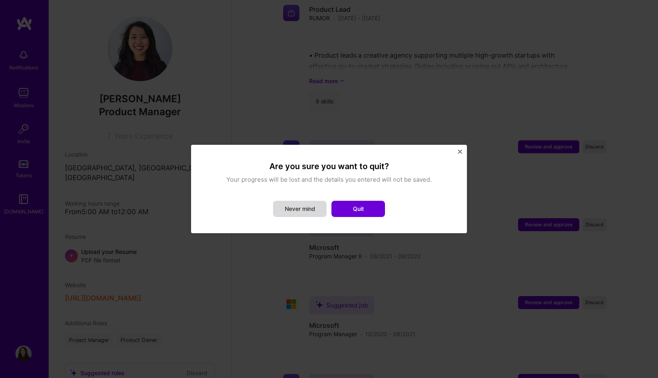
click at [316, 203] on button "Never mind" at bounding box center [300, 209] width 54 height 16
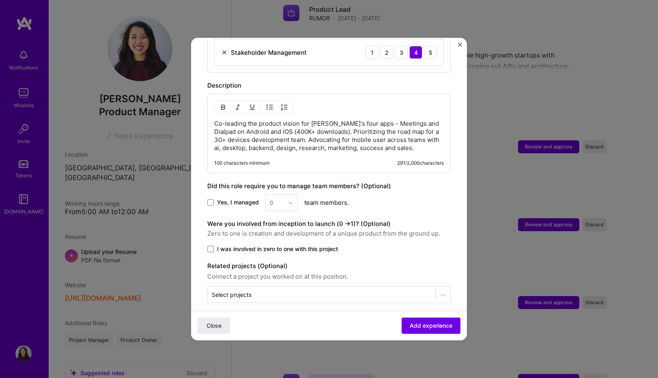
click at [290, 322] on div "Close Add experience" at bounding box center [329, 326] width 276 height 30
click at [411, 325] on span "Add experience" at bounding box center [431, 326] width 43 height 8
click at [411, 325] on div "Close Loading..." at bounding box center [329, 326] width 276 height 30
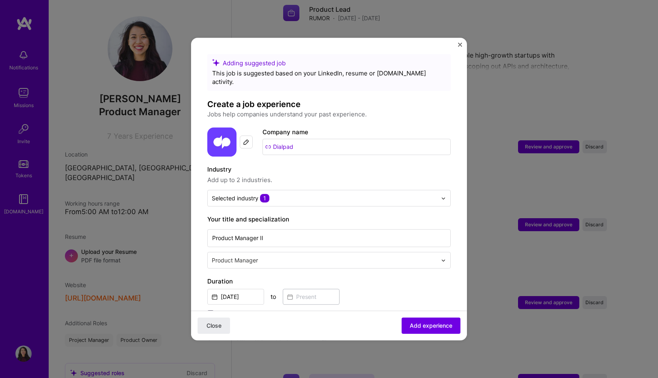
scroll to position [4, 0]
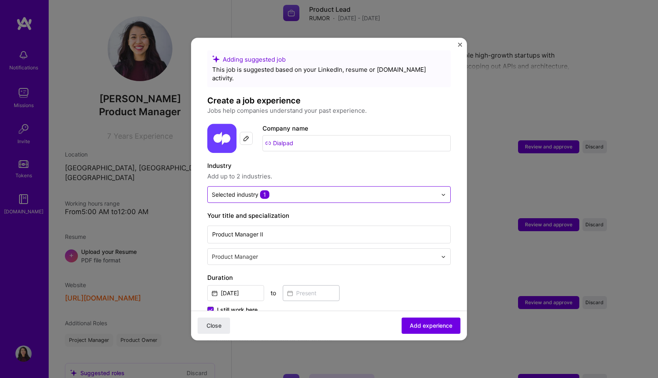
click at [390, 190] on input "text" at bounding box center [324, 194] width 225 height 9
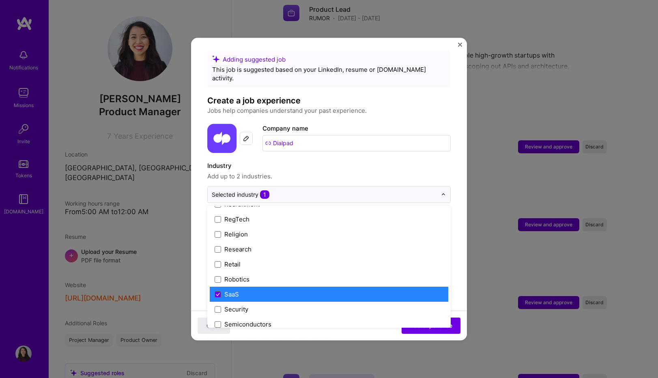
scroll to position [1527, 0]
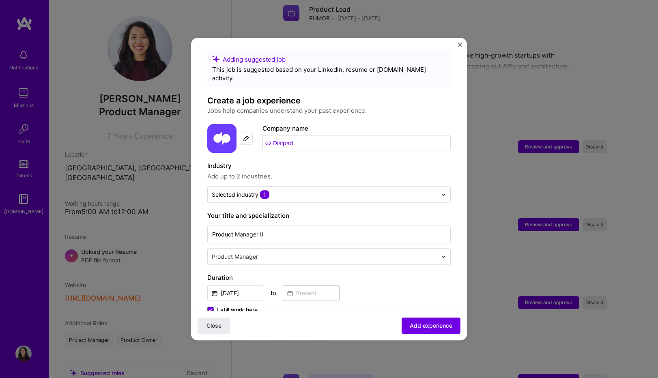
click at [358, 161] on label "Industry" at bounding box center [328, 166] width 243 height 10
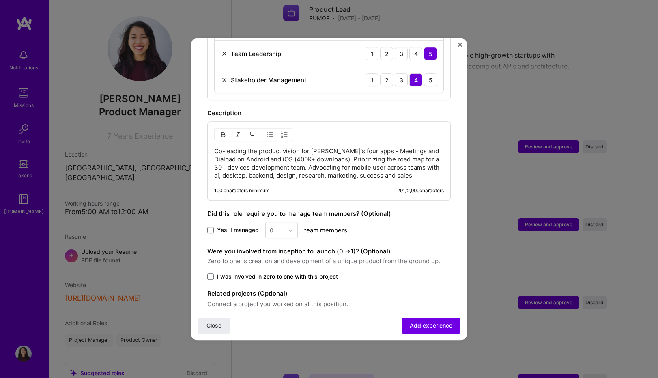
scroll to position [608, 0]
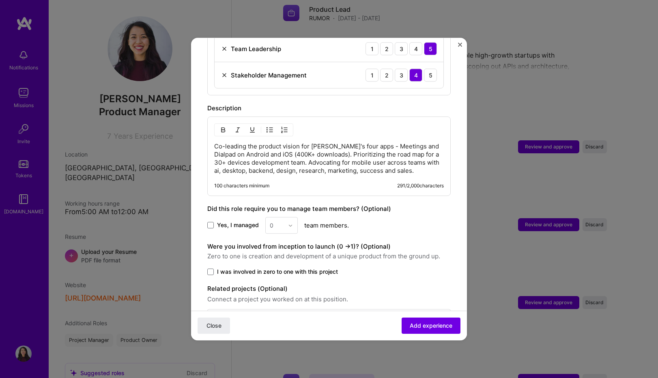
click at [333, 182] on div "100 characters minimum 291 / 2,000 characters" at bounding box center [322, 188] width 243 height 13
click at [331, 172] on div "Co-leading the product vision for Dialpad's four apps - Meetings and Dialpad on…" at bounding box center [328, 155] width 243 height 79
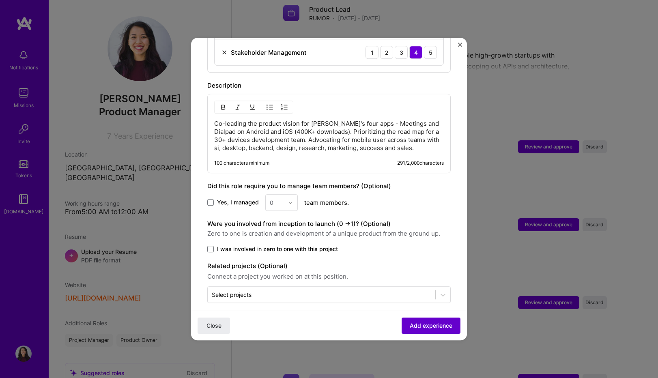
click at [417, 324] on span "Add experience" at bounding box center [431, 326] width 43 height 8
click at [417, 324] on div "Close Loading..." at bounding box center [329, 326] width 276 height 30
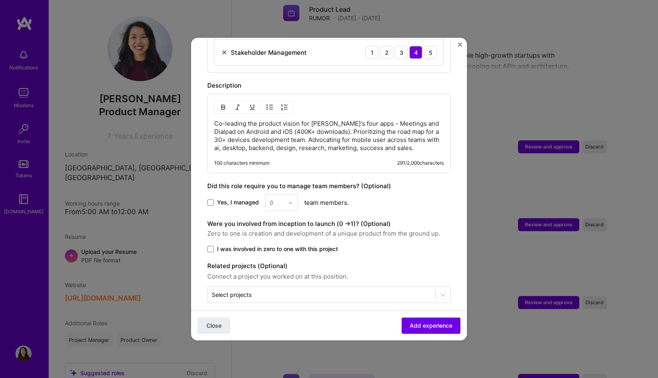
click at [462, 47] on button "Close" at bounding box center [460, 47] width 4 height 9
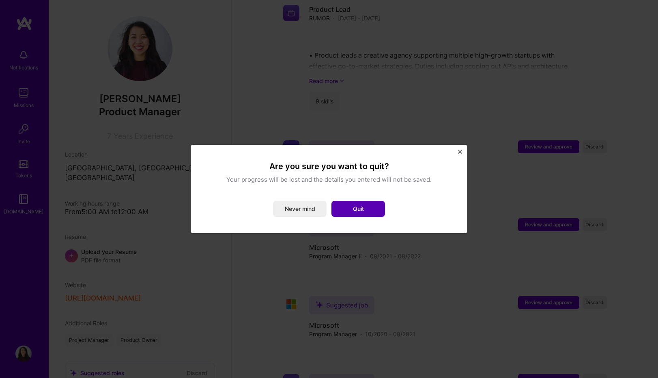
click at [359, 205] on button "Quit" at bounding box center [358, 209] width 54 height 16
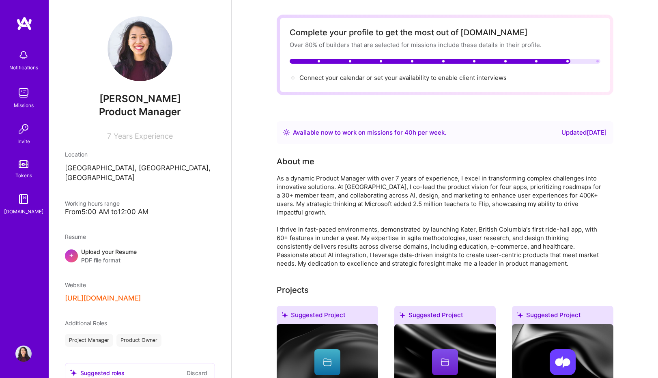
scroll to position [0, 0]
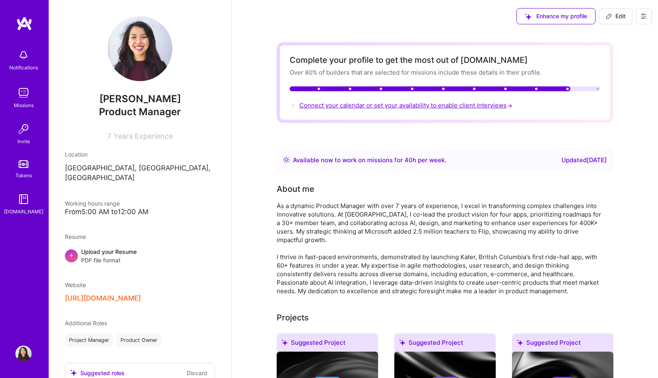
click at [447, 105] on span "Connect your calendar or set your availability to enable client interviews →" at bounding box center [406, 105] width 215 height 8
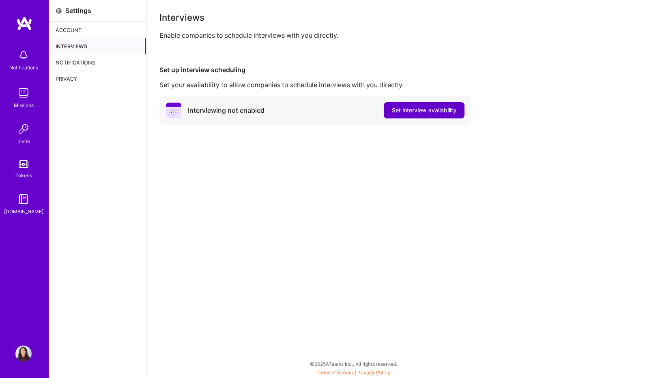
click at [407, 109] on span "Set interview availability" at bounding box center [424, 110] width 64 height 8
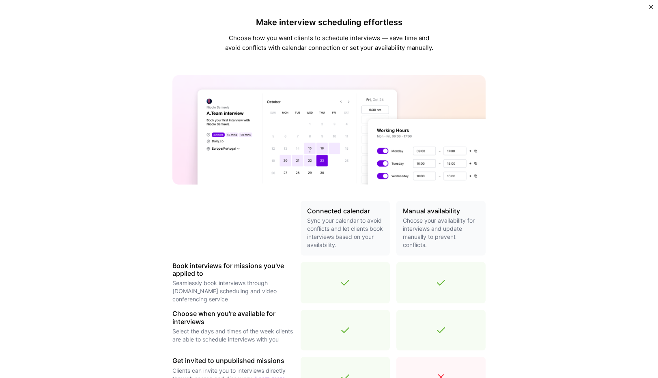
scroll to position [190, 0]
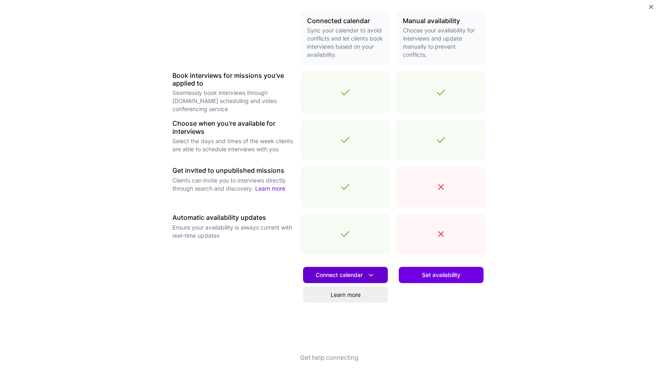
click at [316, 274] on span "Connect calendar" at bounding box center [346, 275] width 60 height 9
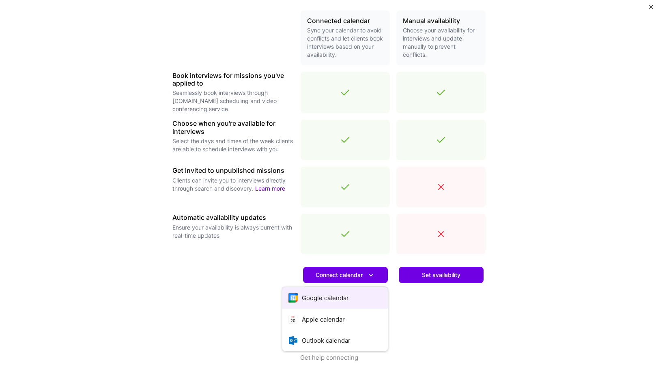
click at [307, 297] on button "Google calendar" at bounding box center [334, 297] width 105 height 21
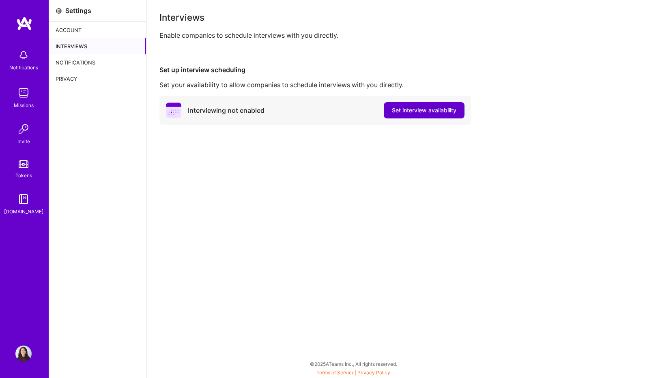
click at [392, 111] on span "Set interview availability" at bounding box center [424, 110] width 64 height 8
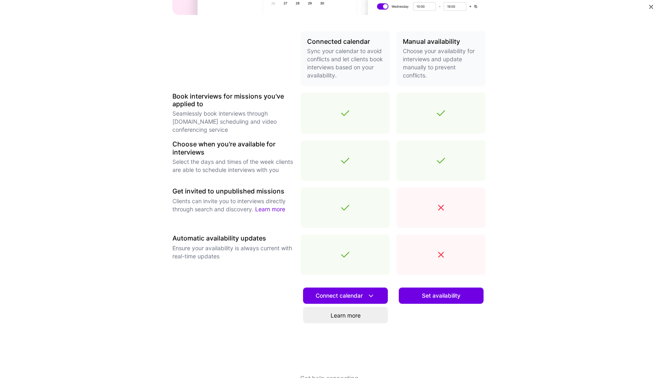
scroll to position [190, 0]
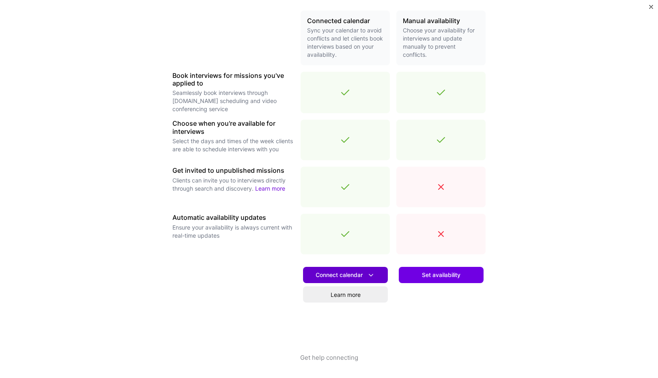
click at [320, 275] on span "Connect calendar" at bounding box center [346, 275] width 60 height 9
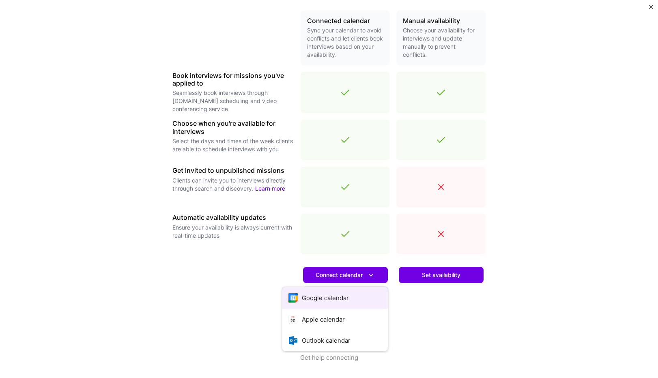
click at [310, 298] on button "Google calendar" at bounding box center [334, 297] width 105 height 21
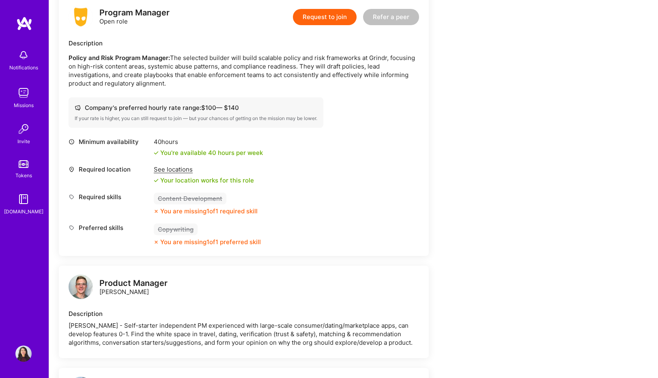
scroll to position [535, 0]
